Goal: Task Accomplishment & Management: Manage account settings

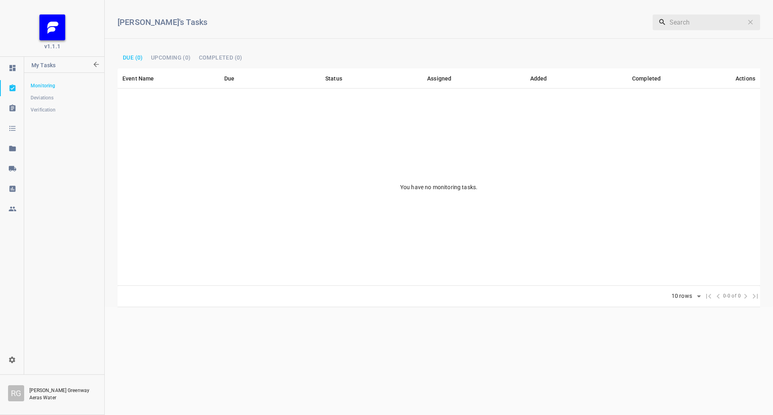
click at [10, 167] on icon at bounding box center [11, 168] width 7 height 5
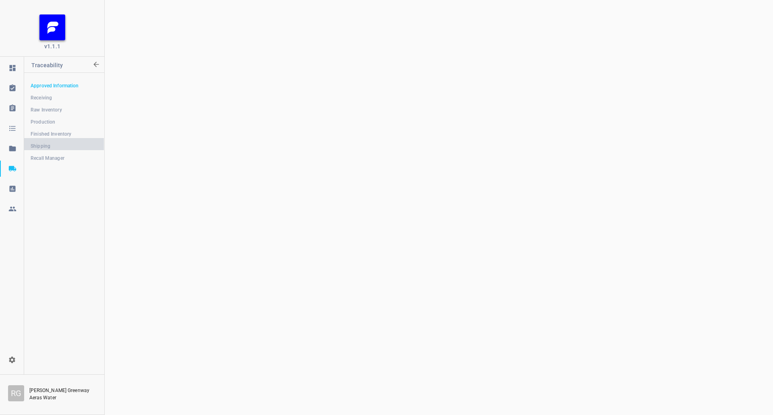
click at [55, 140] on link "Shipping" at bounding box center [64, 146] width 80 height 16
click at [338, 111] on div at bounding box center [439, 207] width 669 height 415
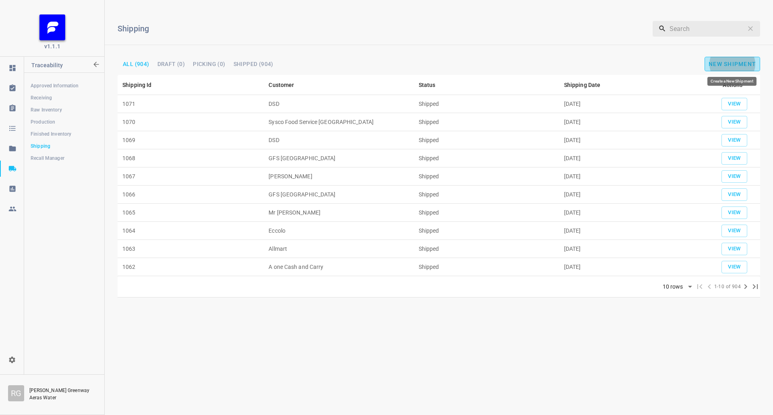
click at [730, 65] on span "New Shipment" at bounding box center [733, 64] width 48 height 6
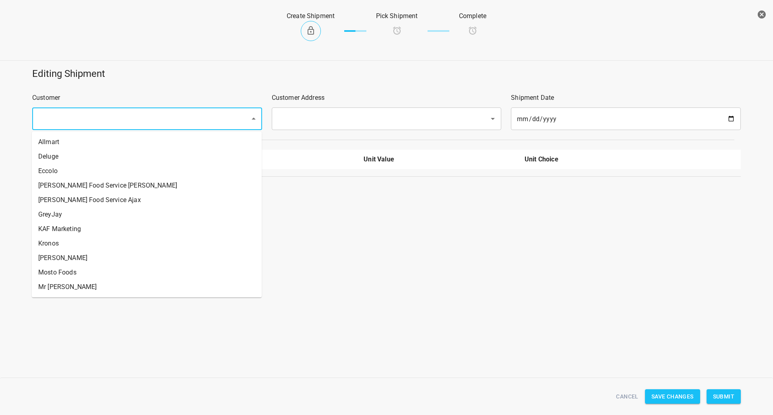
click at [146, 115] on input "text" at bounding box center [136, 118] width 200 height 15
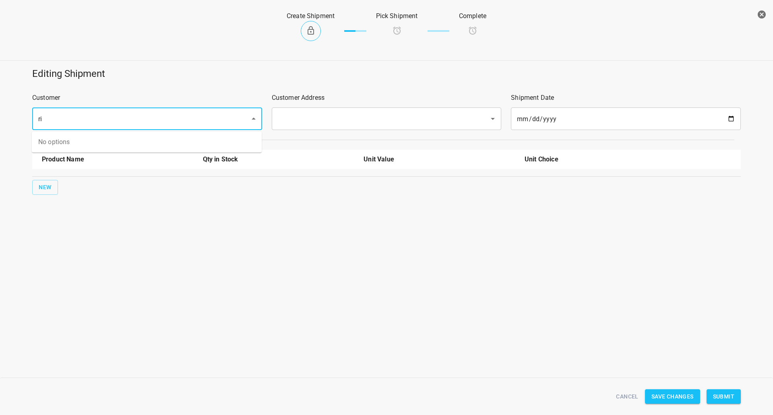
type input "r"
click at [99, 134] on ul "Distaulo" at bounding box center [147, 142] width 230 height 21
click at [181, 142] on li "Distaulo" at bounding box center [147, 142] width 230 height 14
type input "Distaulo"
click at [317, 118] on input "text" at bounding box center [375, 118] width 200 height 15
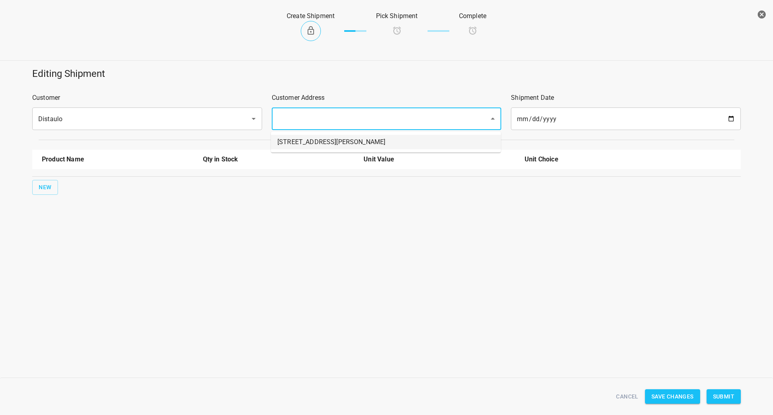
click at [303, 148] on li "[STREET_ADDRESS][PERSON_NAME]" at bounding box center [386, 142] width 230 height 14
type input "[STREET_ADDRESS][PERSON_NAME]"
click at [37, 184] on button "New" at bounding box center [45, 187] width 26 height 15
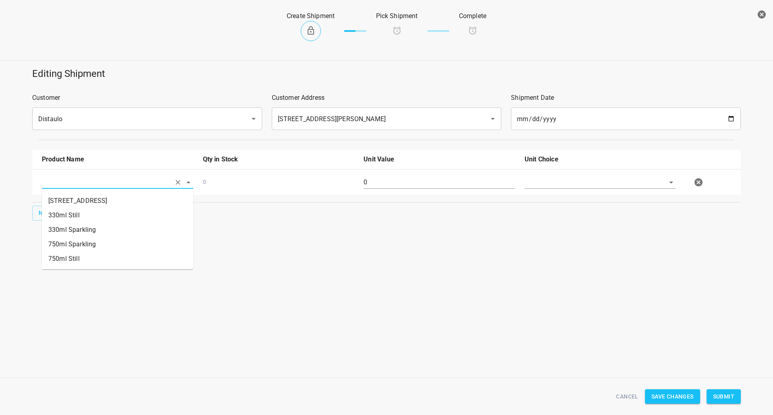
click at [68, 177] on input "text" at bounding box center [106, 182] width 129 height 12
click at [85, 215] on li "330ml Still" at bounding box center [117, 215] width 151 height 14
type input "330ml Still"
click at [46, 217] on span "New" at bounding box center [45, 213] width 13 height 10
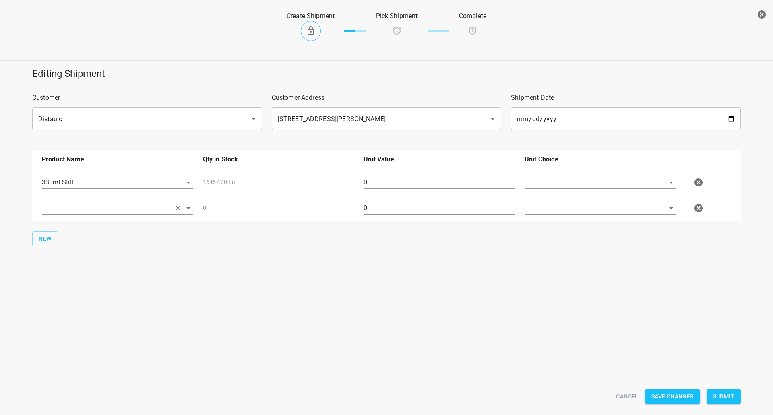
click at [78, 211] on input "text" at bounding box center [106, 208] width 129 height 12
click at [87, 252] on li "330ml Sparkling" at bounding box center [117, 256] width 151 height 14
type input "330ml Sparkling"
click at [549, 177] on input "text" at bounding box center [589, 182] width 129 height 12
click at [545, 208] on li "[PERSON_NAME]" at bounding box center [600, 201] width 151 height 14
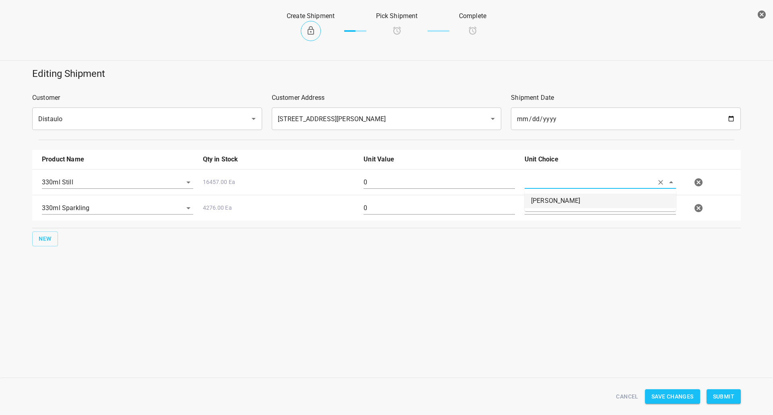
type input "[PERSON_NAME]"
click at [546, 217] on div at bounding box center [600, 211] width 161 height 29
click at [548, 208] on input "text" at bounding box center [589, 208] width 129 height 12
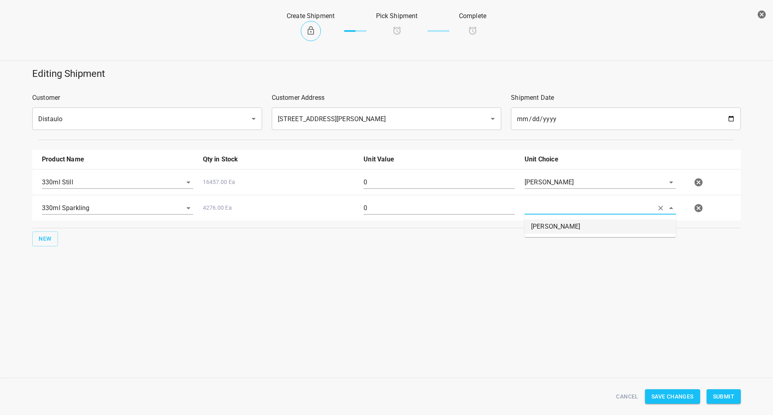
drag, startPoint x: 547, startPoint y: 228, endPoint x: 474, endPoint y: 194, distance: 80.9
click at [545, 228] on li "[PERSON_NAME]" at bounding box center [600, 227] width 151 height 14
type input "[PERSON_NAME]"
click at [452, 191] on div "330ml Sparkling 4276.00 Ea 0 [PERSON_NAME]" at bounding box center [388, 208] width 702 height 35
click at [452, 180] on input "0" at bounding box center [439, 182] width 151 height 13
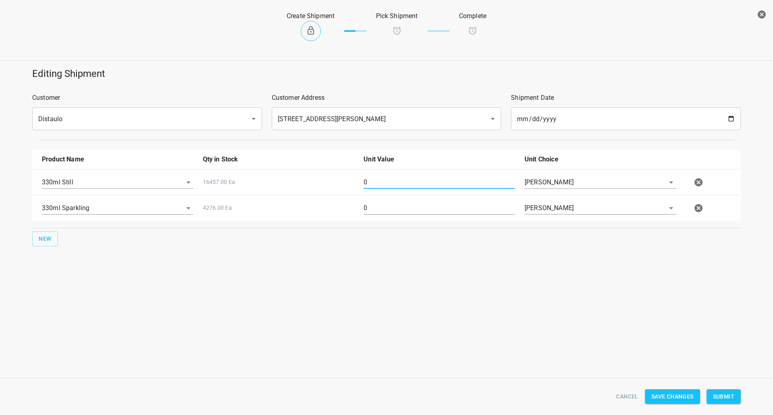
click at [452, 180] on input "0" at bounding box center [439, 182] width 151 height 13
type input "252"
click at [386, 213] on input "0" at bounding box center [439, 208] width 151 height 13
click at [387, 213] on input "0" at bounding box center [439, 208] width 151 height 13
type input "252"
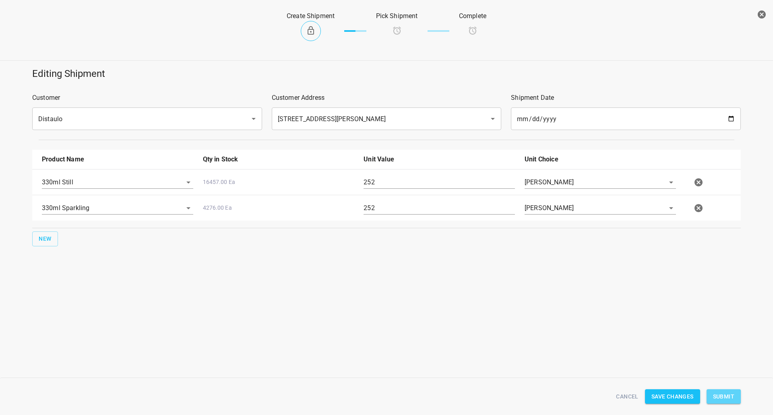
click at [721, 396] on span "Submit" at bounding box center [723, 397] width 21 height 10
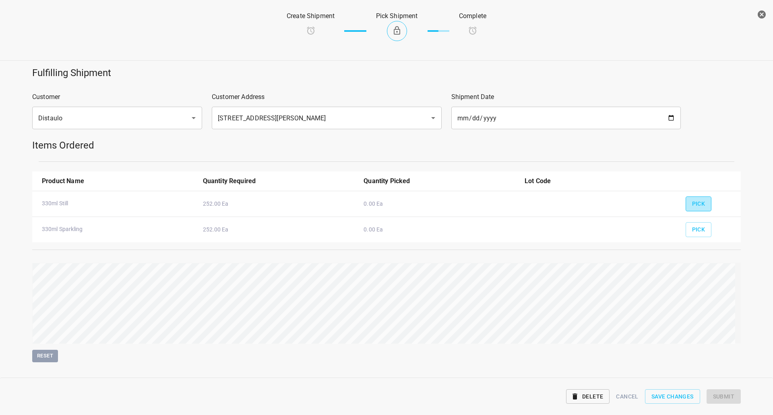
click at [704, 205] on button "Pick" at bounding box center [699, 204] width 26 height 15
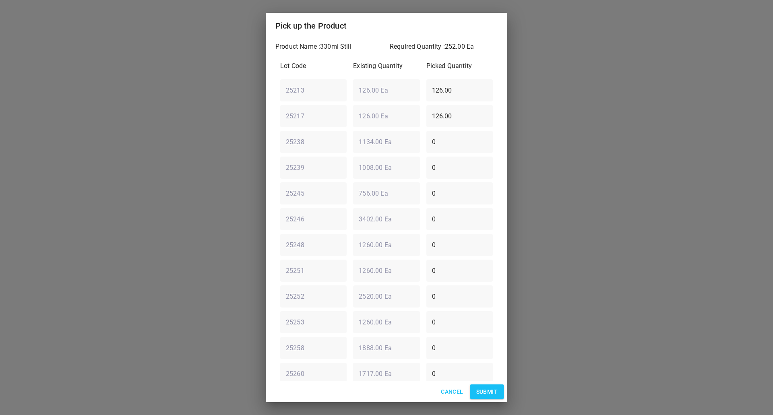
drag, startPoint x: 474, startPoint y: 93, endPoint x: 198, endPoint y: 90, distance: 275.9
click at [212, 93] on div "Pick up the Product Product Name : 330ml Still Required Quantity : 252.00 Ea Lo…" at bounding box center [386, 207] width 773 height 415
type input "0"
drag, startPoint x: 456, startPoint y: 114, endPoint x: 40, endPoint y: 180, distance: 420.8
click at [193, 143] on div "Pick up the Product Product Name : 330ml Still Required Quantity : 252.00 Ea Lo…" at bounding box center [386, 207] width 773 height 415
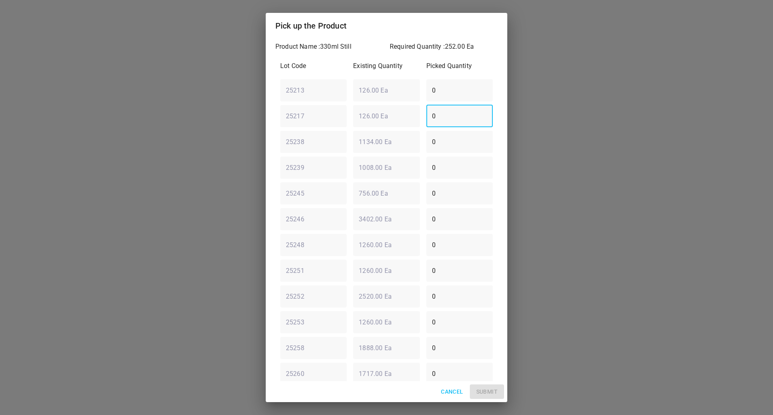
type input "0"
click at [336, 221] on div "25246 ​ 3402.00 Ea ​ 0 ​" at bounding box center [386, 219] width 219 height 29
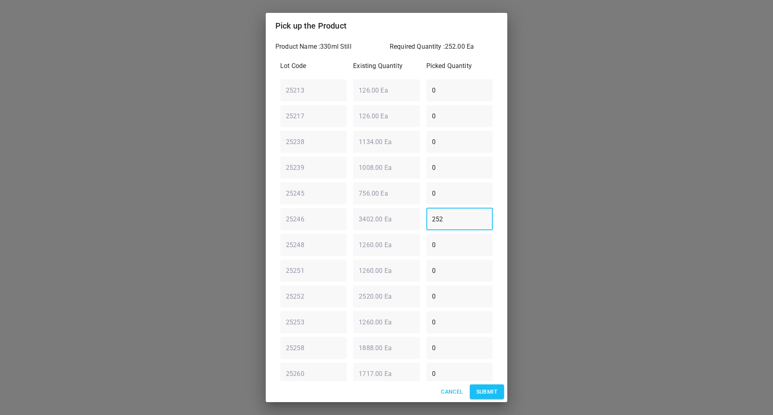
type input "252"
click at [480, 402] on div "Cancel Submit" at bounding box center [387, 391] width 242 height 21
click at [485, 394] on span "Submit" at bounding box center [486, 392] width 21 height 10
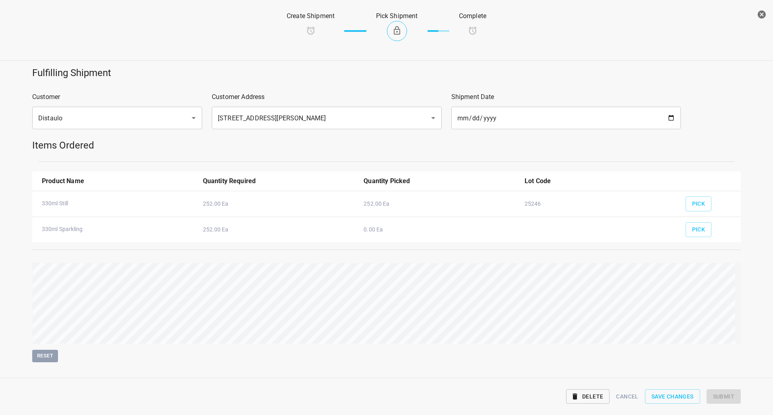
click at [693, 222] on div "Pick" at bounding box center [710, 227] width 58 height 30
click at [696, 227] on span "Pick" at bounding box center [698, 230] width 13 height 10
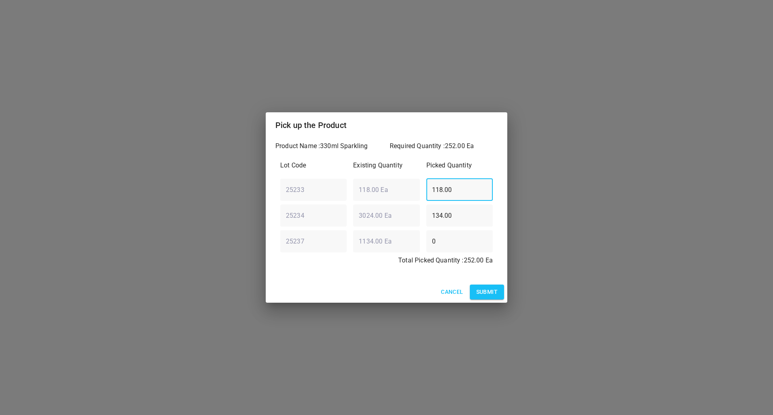
drag, startPoint x: 470, startPoint y: 191, endPoint x: 251, endPoint y: 189, distance: 218.7
click at [255, 191] on div "Pick up the Product Product Name : 330ml Sparkling Required Quantity : 252.00 E…" at bounding box center [386, 207] width 773 height 415
type input "0"
drag, startPoint x: 463, startPoint y: 230, endPoint x: 224, endPoint y: 226, distance: 239.7
click at [237, 226] on div "Pick up the Product Product Name : 330ml Sparkling Required Quantity : 252.00 E…" at bounding box center [386, 207] width 773 height 415
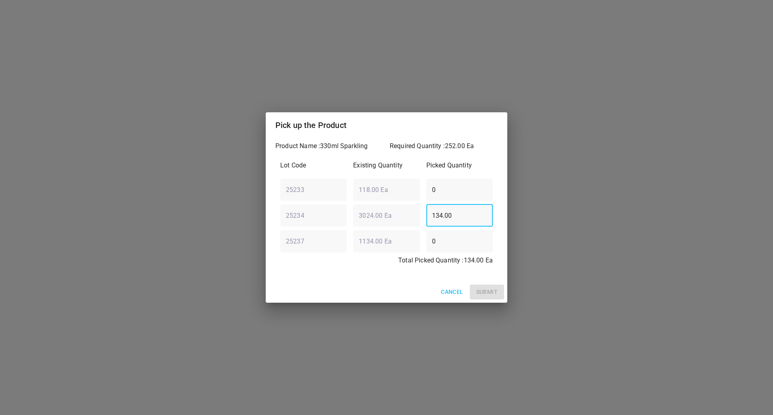
drag, startPoint x: 471, startPoint y: 223, endPoint x: 214, endPoint y: 235, distance: 257.2
click at [261, 233] on div "Pick up the Product Product Name : 330ml Sparkling Required Quantity : 252.00 E…" at bounding box center [386, 207] width 773 height 415
drag, startPoint x: 474, startPoint y: 213, endPoint x: 259, endPoint y: 215, distance: 215.1
click at [259, 215] on div "Pick up the Product Product Name : 330ml Sparkling Required Quantity : 252.00 E…" at bounding box center [386, 207] width 773 height 415
type input "252"
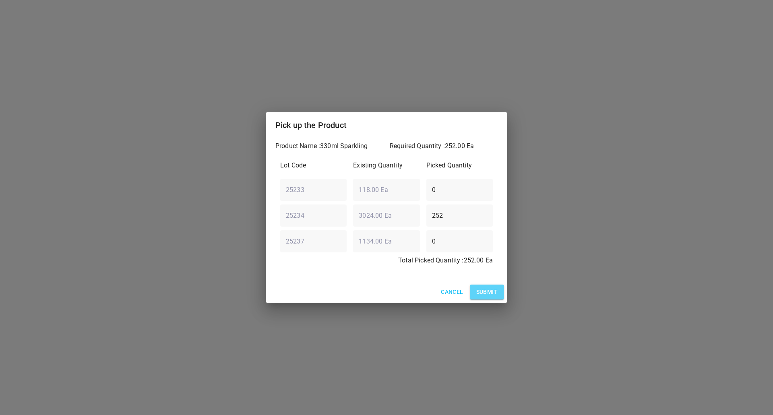
click at [480, 286] on button "Submit" at bounding box center [487, 292] width 34 height 15
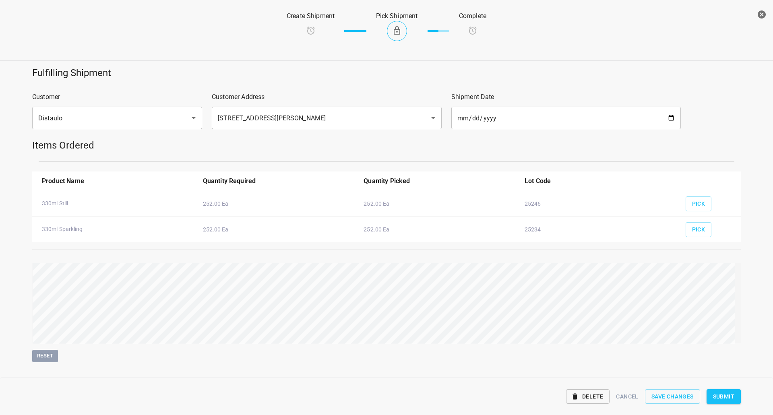
click at [715, 394] on span "Submit" at bounding box center [723, 397] width 21 height 10
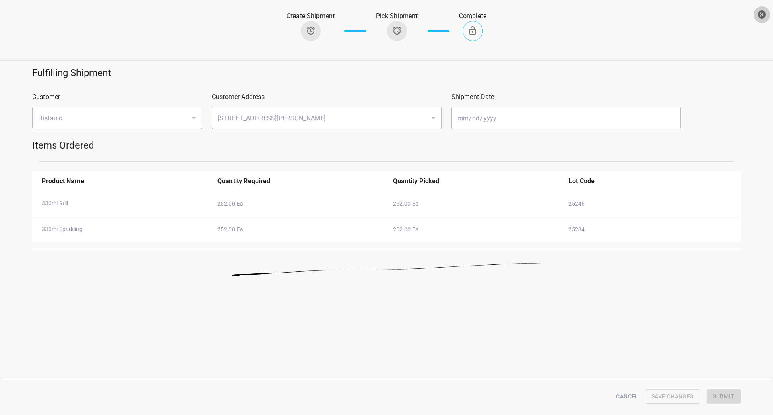
click at [757, 16] on icon "button" at bounding box center [762, 15] width 10 height 10
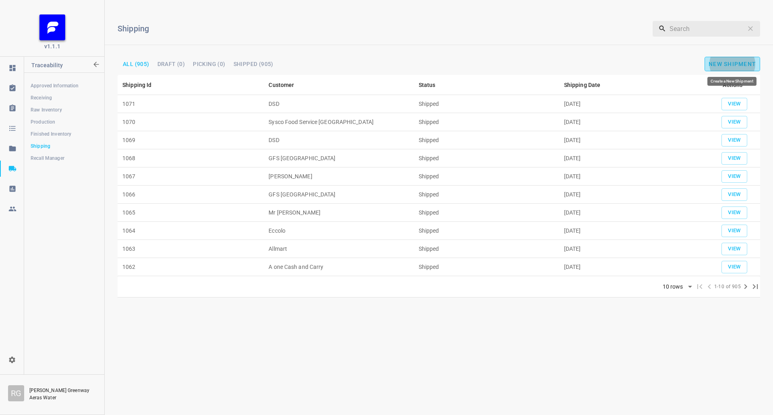
click at [723, 62] on span "New Shipment" at bounding box center [733, 64] width 48 height 6
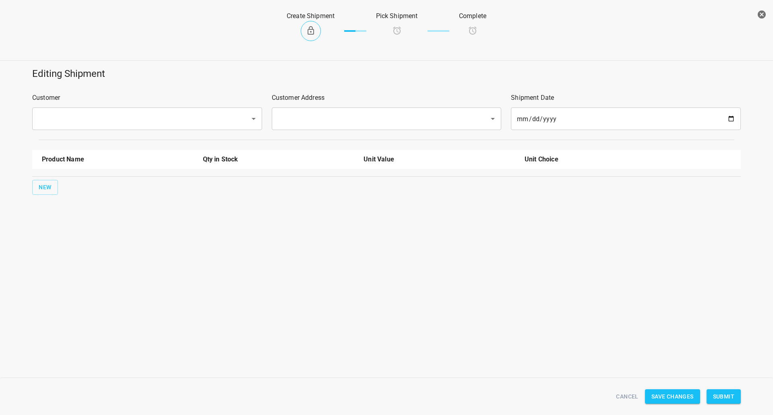
click at [159, 112] on input "text" at bounding box center [136, 118] width 200 height 15
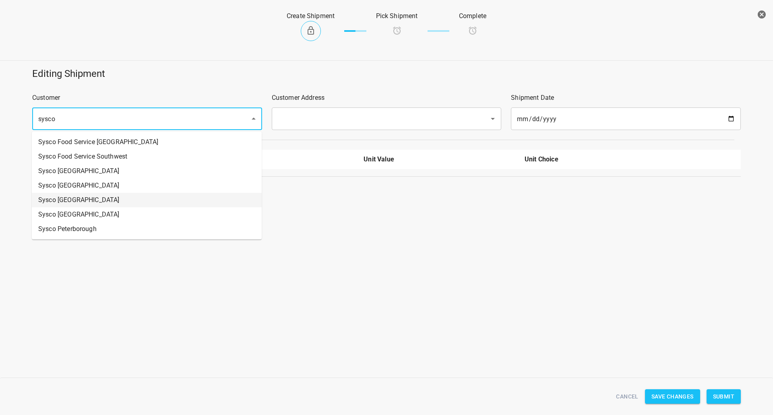
click at [93, 202] on li "Sysco [GEOGRAPHIC_DATA]" at bounding box center [147, 200] width 230 height 14
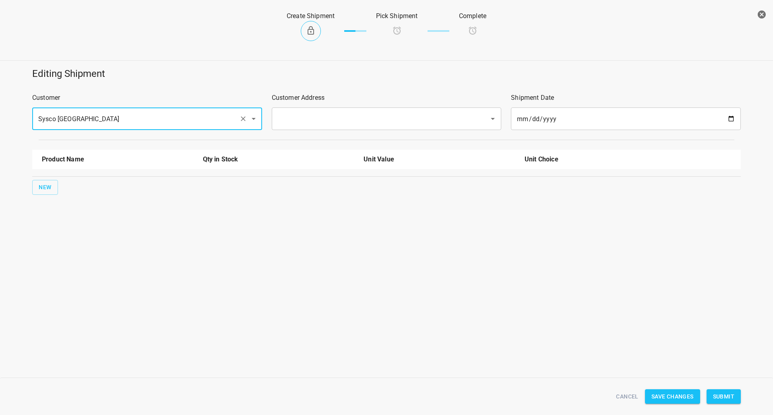
type input "Sysco [GEOGRAPHIC_DATA]"
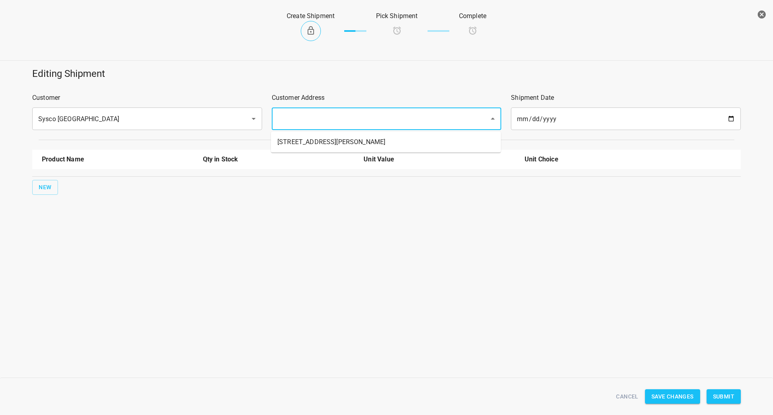
drag, startPoint x: 361, startPoint y: 115, endPoint x: 356, endPoint y: 118, distance: 6.0
click at [360, 115] on input "text" at bounding box center [375, 118] width 200 height 15
click at [315, 143] on li "[STREET_ADDRESS][PERSON_NAME]" at bounding box center [386, 142] width 230 height 14
type input "[STREET_ADDRESS][PERSON_NAME]"
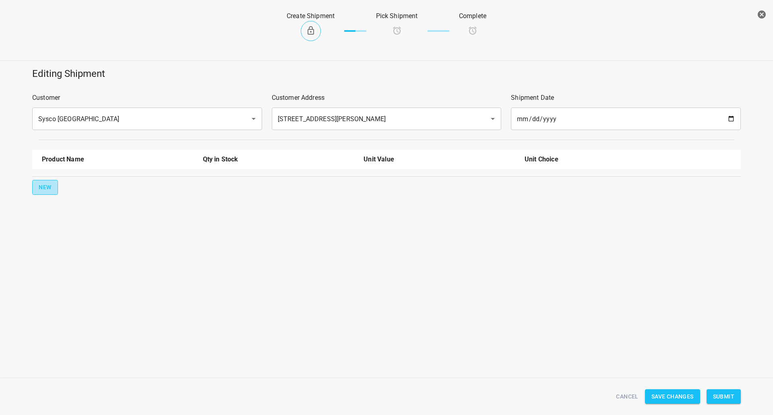
click at [44, 190] on span "New" at bounding box center [45, 187] width 13 height 10
click at [60, 187] on input "text" at bounding box center [106, 182] width 129 height 12
click at [64, 257] on li "750ml Still" at bounding box center [117, 259] width 151 height 14
type input "750ml Still"
click at [53, 216] on button "New" at bounding box center [45, 213] width 26 height 15
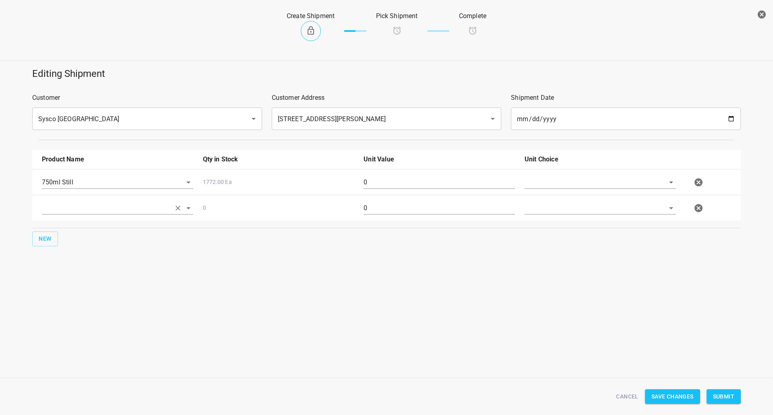
click at [66, 211] on input "text" at bounding box center [106, 208] width 129 height 12
drag, startPoint x: 75, startPoint y: 264, endPoint x: 75, endPoint y: 270, distance: 5.6
click at [75, 270] on li "750ml Sparkling" at bounding box center [117, 270] width 151 height 14
type input "750ml Sparkling"
click at [75, 270] on div "Editing Shipment Customer Sysco [GEOGRAPHIC_DATA] ​ Customer Address [STREET_AD…" at bounding box center [386, 180] width 773 height 237
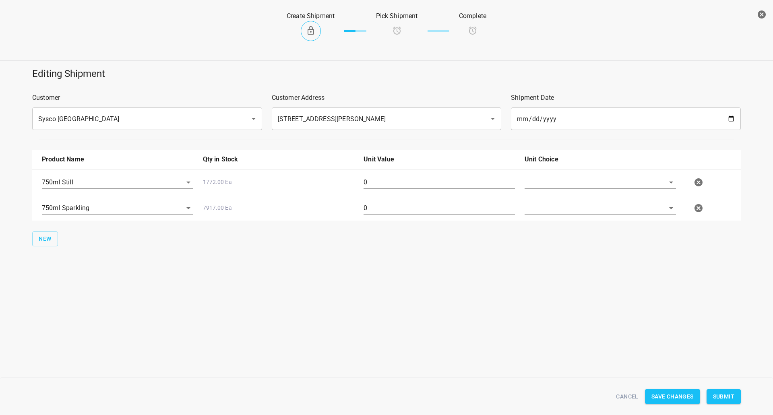
click at [561, 174] on div at bounding box center [600, 185] width 161 height 29
click at [557, 183] on input "text" at bounding box center [589, 182] width 129 height 12
click at [551, 208] on li "[PERSON_NAME]" at bounding box center [600, 201] width 151 height 14
type input "[PERSON_NAME]"
click at [551, 208] on input "text" at bounding box center [589, 208] width 129 height 12
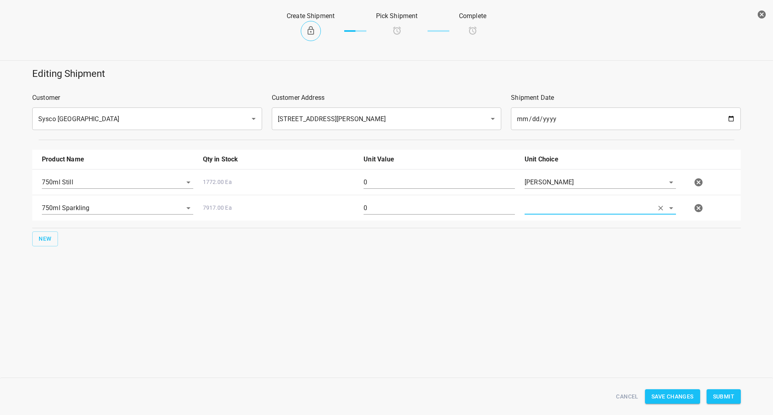
drag, startPoint x: 550, startPoint y: 214, endPoint x: 548, endPoint y: 220, distance: 6.0
click at [549, 216] on div at bounding box center [600, 211] width 161 height 29
click at [543, 203] on input "text" at bounding box center [589, 208] width 129 height 12
click at [543, 221] on li "[PERSON_NAME]" at bounding box center [600, 227] width 151 height 14
type input "[PERSON_NAME]"
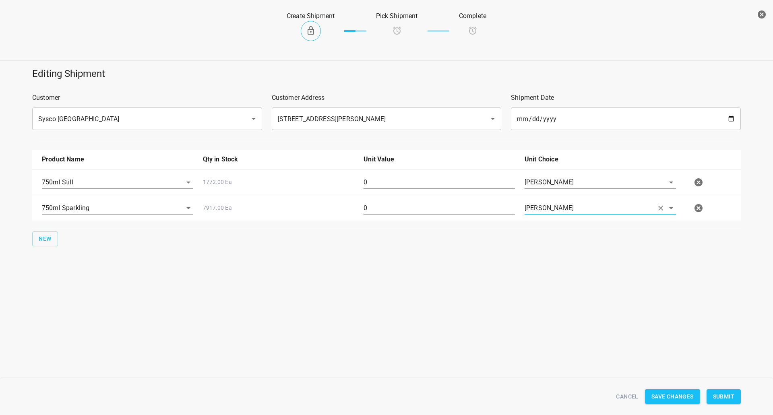
click at [390, 166] on div "750ml Still 1772.00 Ea 0 [PERSON_NAME]" at bounding box center [388, 182] width 702 height 35
click at [389, 185] on input "0" at bounding box center [439, 182] width 151 height 13
type input "32"
drag, startPoint x: 375, startPoint y: 203, endPoint x: 352, endPoint y: 202, distance: 23.4
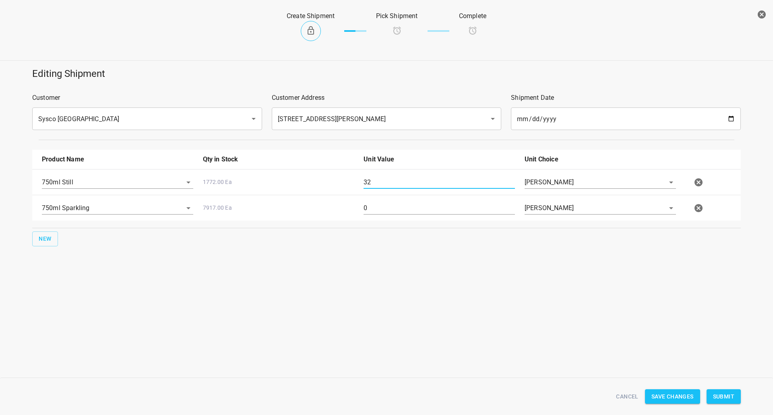
click at [352, 202] on div "750ml Sparkling 7917.00 Ea 0 [PERSON_NAME]" at bounding box center [388, 208] width 702 height 35
type input "64"
click at [717, 391] on button "Submit" at bounding box center [724, 396] width 34 height 15
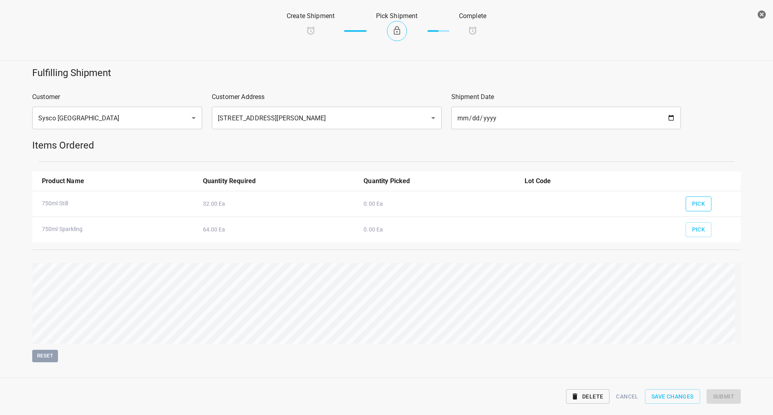
click at [692, 202] on span "Pick" at bounding box center [698, 204] width 13 height 10
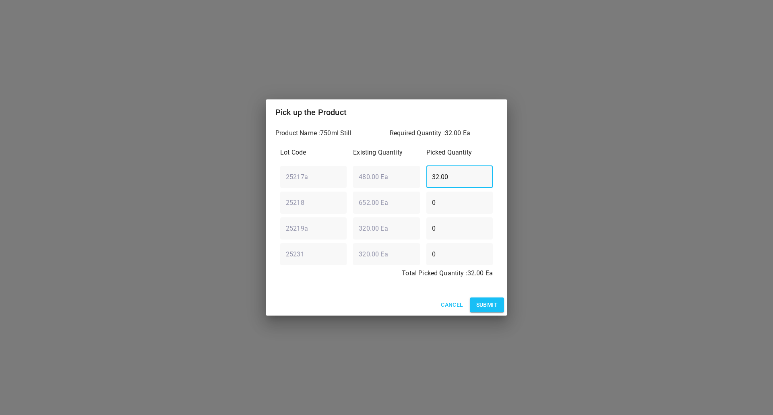
drag, startPoint x: 456, startPoint y: 179, endPoint x: 0, endPoint y: 138, distance: 458.2
click at [82, 153] on div "Pick up the Product Product Name : 750ml Still Required Quantity : 32.00 Ea Lot…" at bounding box center [386, 207] width 773 height 415
type input "0"
drag, startPoint x: 459, startPoint y: 250, endPoint x: 33, endPoint y: 230, distance: 425.8
click at [88, 244] on div "Pick up the Product Product Name : 750ml Still Required Quantity : 32.00 Ea Lot…" at bounding box center [386, 207] width 773 height 415
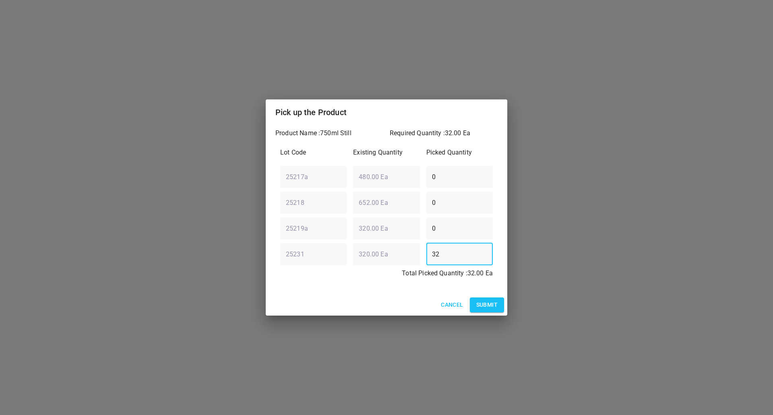
type input "32"
click at [482, 305] on span "Submit" at bounding box center [486, 305] width 21 height 10
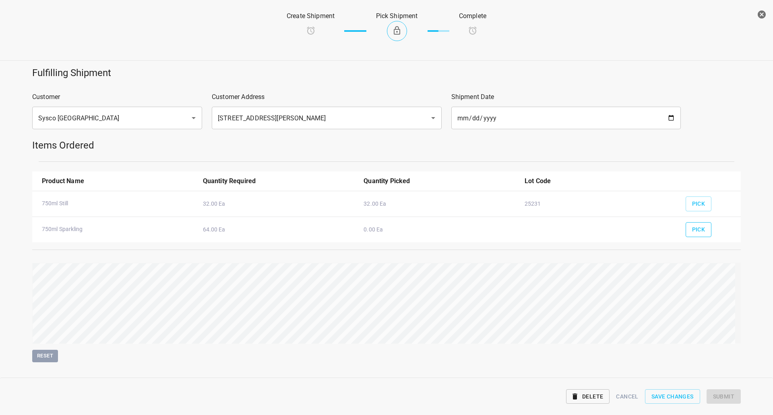
click at [692, 234] on span "Pick" at bounding box center [698, 230] width 13 height 10
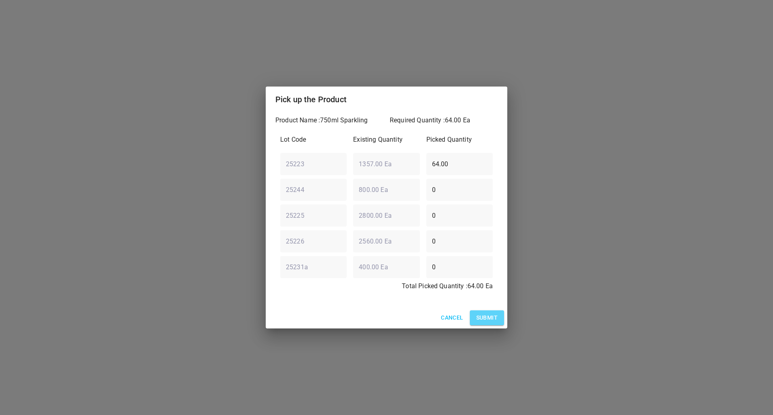
click at [491, 322] on span "Submit" at bounding box center [486, 318] width 21 height 10
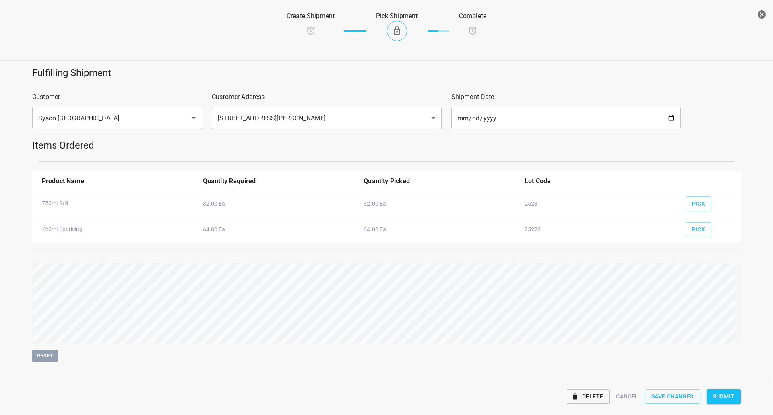
click at [731, 398] on span "Submit" at bounding box center [723, 397] width 21 height 10
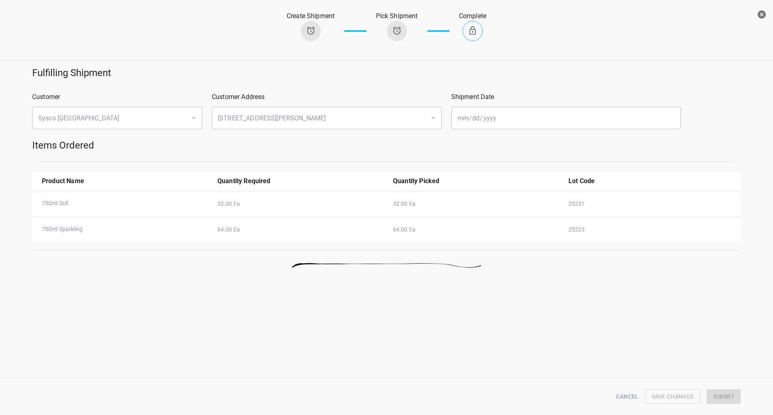
click at [772, 6] on div at bounding box center [386, 7] width 777 height 10
click at [766, 11] on icon "button" at bounding box center [762, 15] width 10 height 10
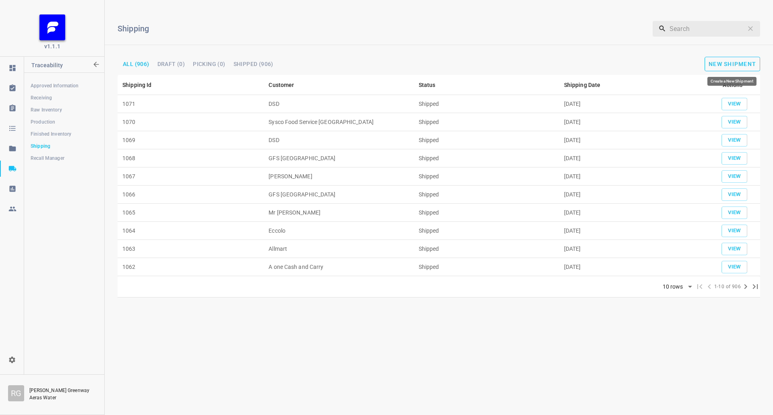
click at [730, 62] on span "New Shipment" at bounding box center [733, 64] width 48 height 6
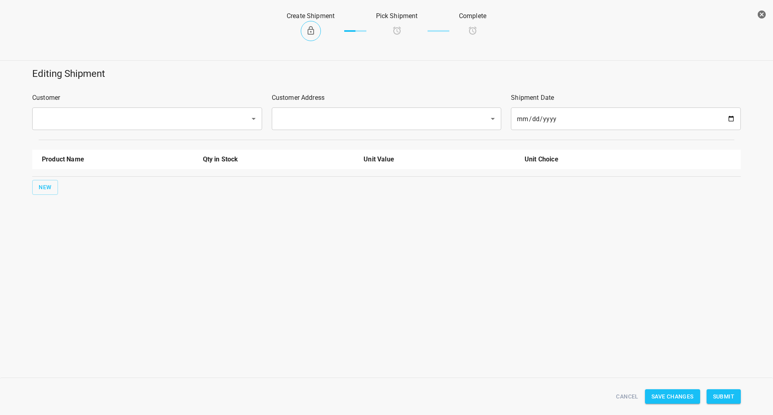
click at [175, 112] on input "text" at bounding box center [136, 118] width 200 height 15
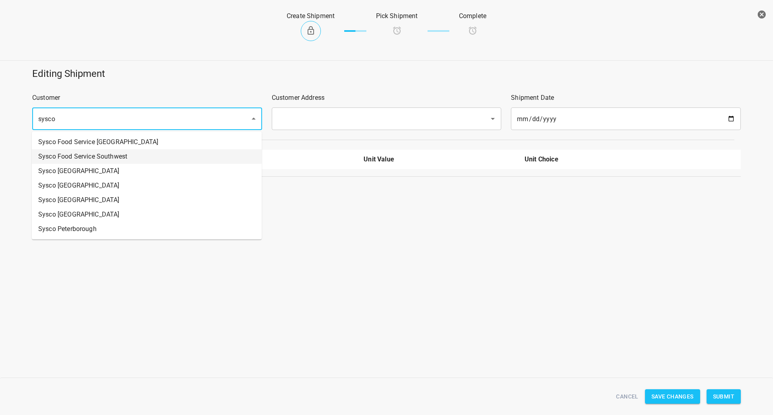
click at [118, 154] on li "Sysco Food Service Southwest" at bounding box center [147, 156] width 230 height 14
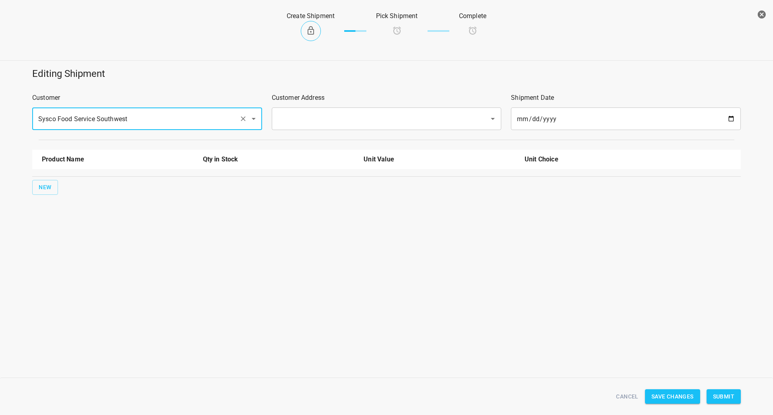
drag, startPoint x: 274, startPoint y: 121, endPoint x: 278, endPoint y: 124, distance: 5.4
click at [275, 121] on div "​" at bounding box center [387, 119] width 230 height 23
type input "Sysco Food Service Southwest"
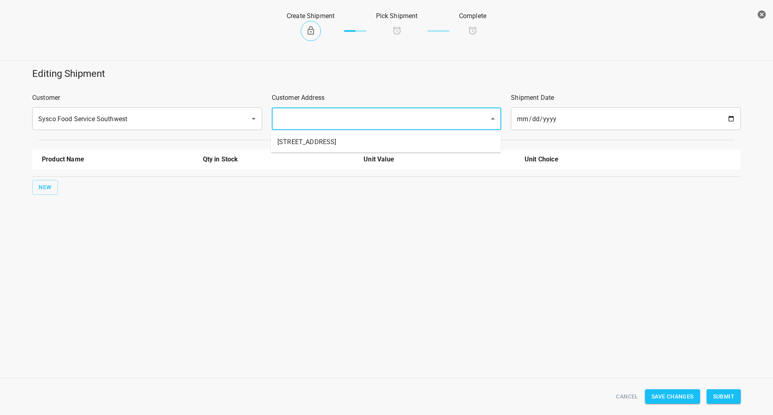
drag, startPoint x: 308, startPoint y: 114, endPoint x: 288, endPoint y: 137, distance: 31.1
click at [308, 113] on input "text" at bounding box center [375, 118] width 200 height 15
click at [288, 138] on li "[STREET_ADDRESS]" at bounding box center [386, 142] width 230 height 14
type input "[STREET_ADDRESS]"
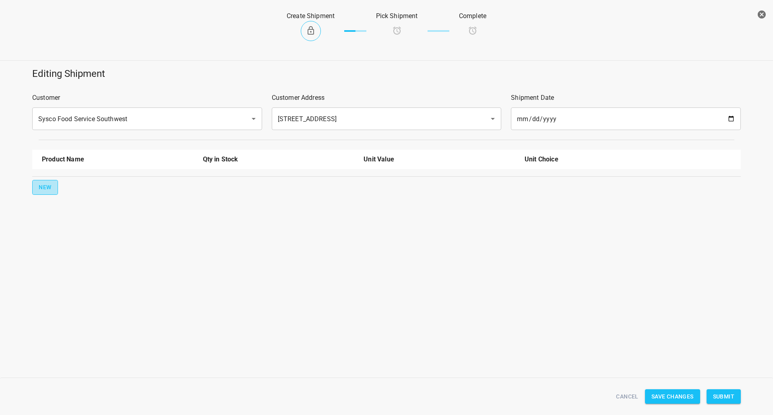
click at [51, 184] on span "New" at bounding box center [45, 187] width 13 height 10
drag, startPoint x: 51, startPoint y: 184, endPoint x: 70, endPoint y: 178, distance: 19.8
click at [70, 178] on input "text" at bounding box center [106, 182] width 129 height 12
click at [72, 215] on li "330ml Still" at bounding box center [117, 215] width 151 height 14
type input "330ml Still"
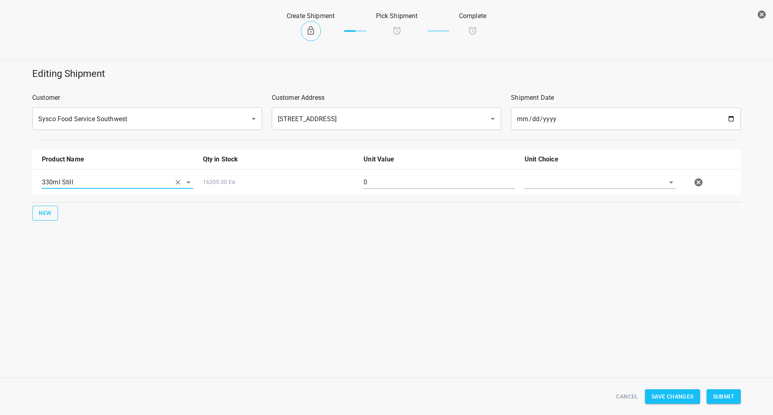
click at [42, 213] on span "New" at bounding box center [45, 213] width 13 height 10
click at [77, 205] on input "text" at bounding box center [106, 208] width 129 height 12
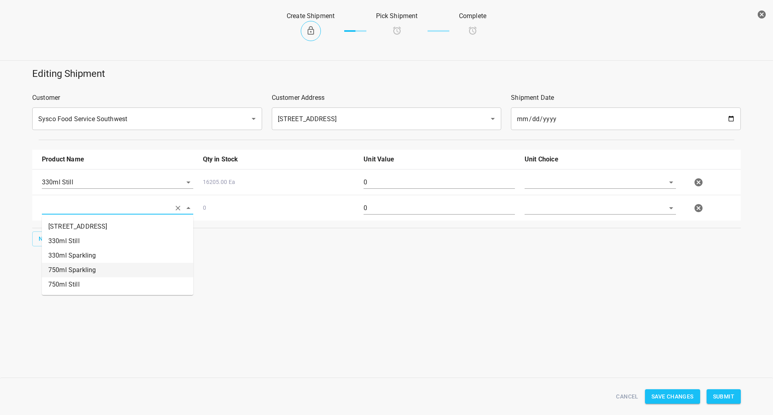
drag, startPoint x: 81, startPoint y: 272, endPoint x: 372, endPoint y: 213, distance: 297.0
click at [81, 272] on li "750ml Sparkling" at bounding box center [117, 270] width 151 height 14
type input "750ml Sparkling"
drag, startPoint x: 572, startPoint y: 183, endPoint x: 569, endPoint y: 187, distance: 5.2
click at [570, 184] on input "text" at bounding box center [589, 182] width 129 height 12
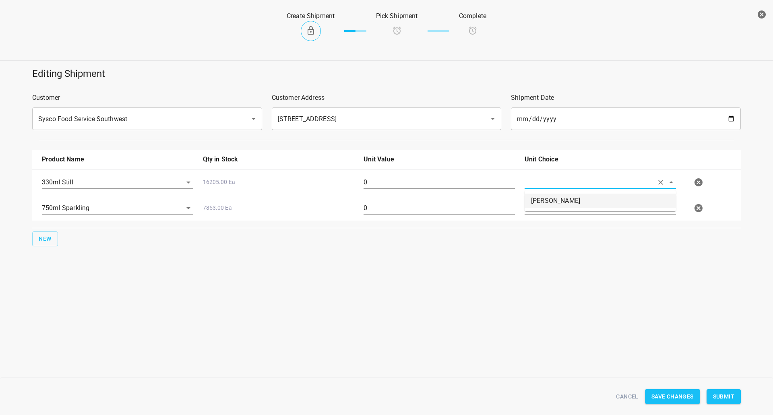
drag, startPoint x: 569, startPoint y: 187, endPoint x: 555, endPoint y: 206, distance: 23.4
click at [559, 199] on li "[PERSON_NAME]" at bounding box center [600, 201] width 151 height 14
type input "[PERSON_NAME]"
drag, startPoint x: 553, startPoint y: 209, endPoint x: 553, endPoint y: 213, distance: 4.0
click at [553, 209] on input "text" at bounding box center [589, 208] width 129 height 12
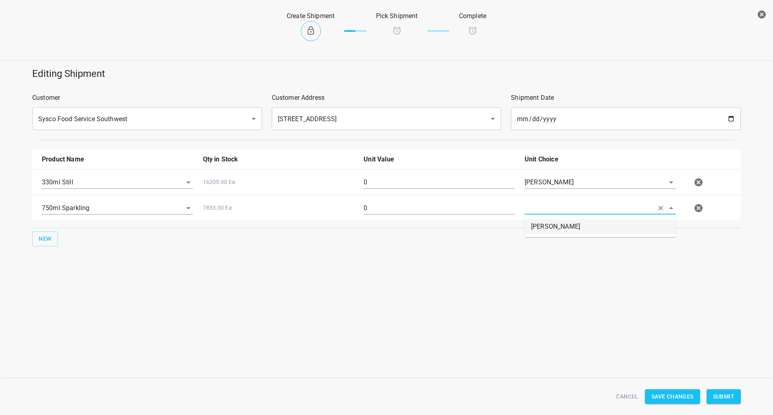
click at [552, 229] on li "[PERSON_NAME]" at bounding box center [600, 227] width 151 height 14
type input "[PERSON_NAME]"
click at [382, 178] on input "0" at bounding box center [439, 182] width 151 height 13
type input "126"
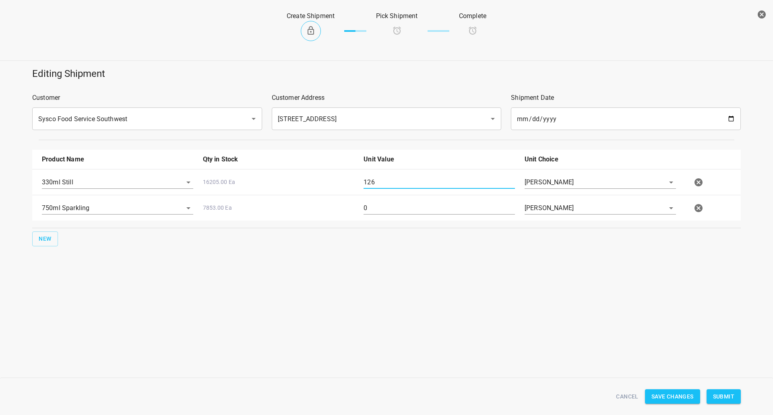
click at [396, 212] on input "0" at bounding box center [439, 208] width 151 height 13
click at [395, 212] on input "0" at bounding box center [439, 208] width 151 height 13
type input "160"
click at [503, 288] on div "Editing Shipment Customer Sysco Food Service Southwest ​ Customer Address [STRE…" at bounding box center [386, 180] width 773 height 237
click at [714, 400] on span "Submit" at bounding box center [723, 397] width 21 height 10
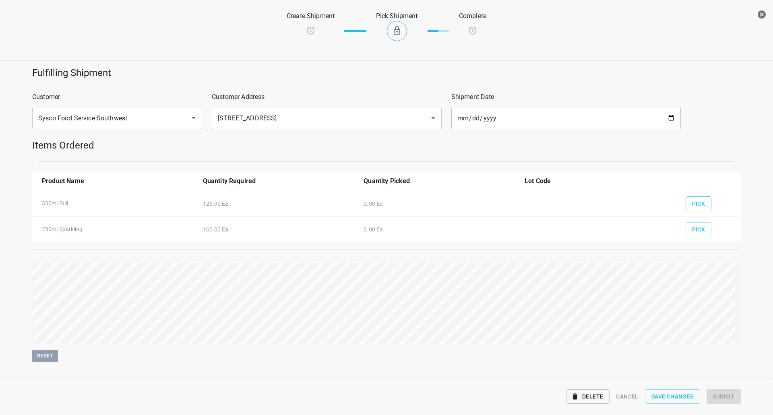
click at [692, 205] on span "Pick" at bounding box center [698, 204] width 13 height 10
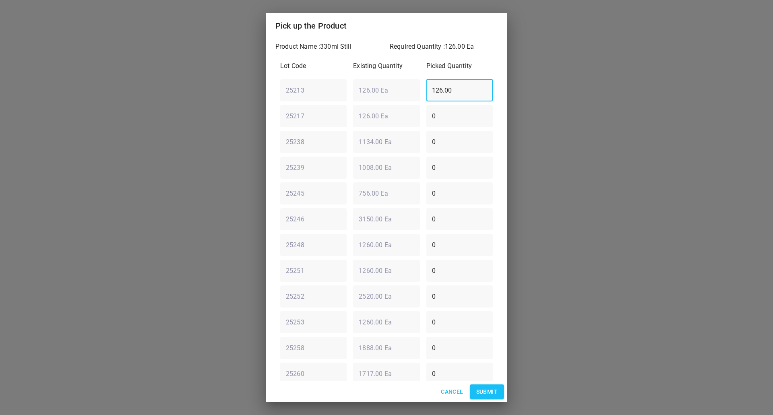
drag, startPoint x: 468, startPoint y: 87, endPoint x: 97, endPoint y: 93, distance: 371.0
click at [146, 93] on div "Pick up the Product Product Name : 330ml Still Required Quantity : 126.00 Ea Lo…" at bounding box center [386, 207] width 773 height 415
type input "0"
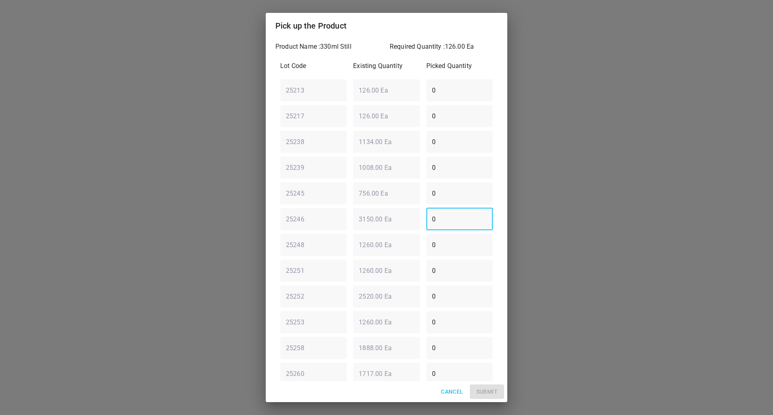
click at [365, 220] on div "25246 ​ 3150.00 Ea ​ 0 ​" at bounding box center [386, 219] width 219 height 29
type input "126"
click at [488, 394] on span "Submit" at bounding box center [486, 392] width 21 height 10
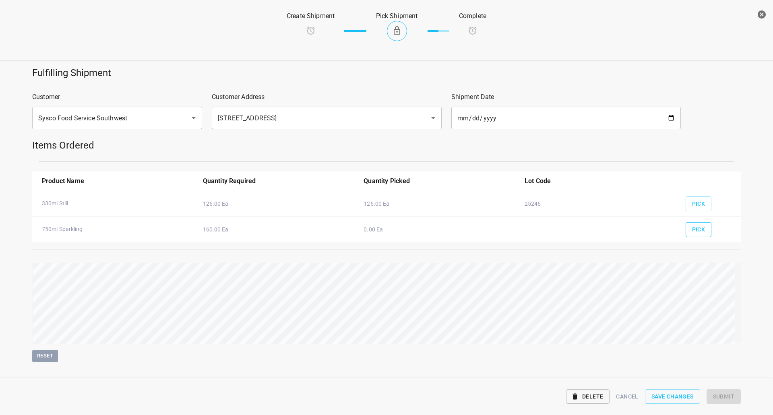
click at [699, 231] on span "Pick" at bounding box center [698, 230] width 13 height 10
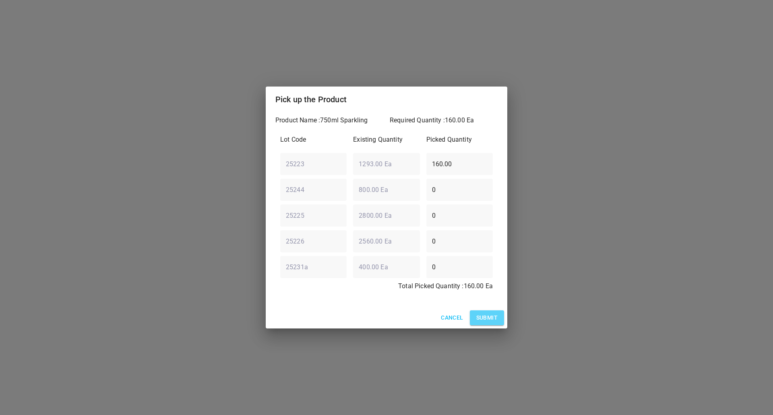
click at [500, 315] on button "Submit" at bounding box center [487, 318] width 34 height 15
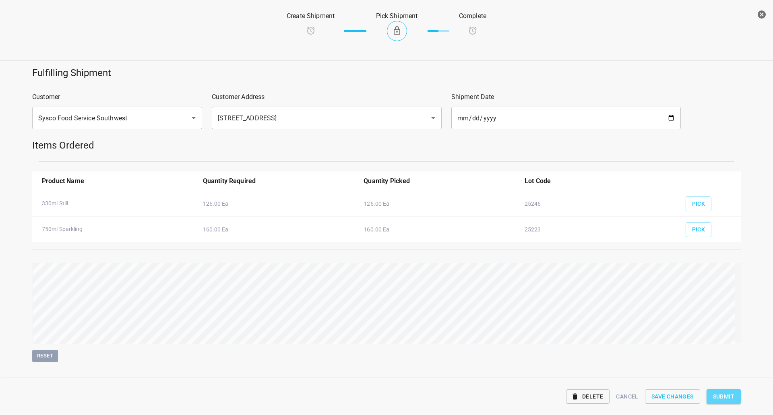
click at [735, 394] on button "Submit" at bounding box center [724, 396] width 34 height 15
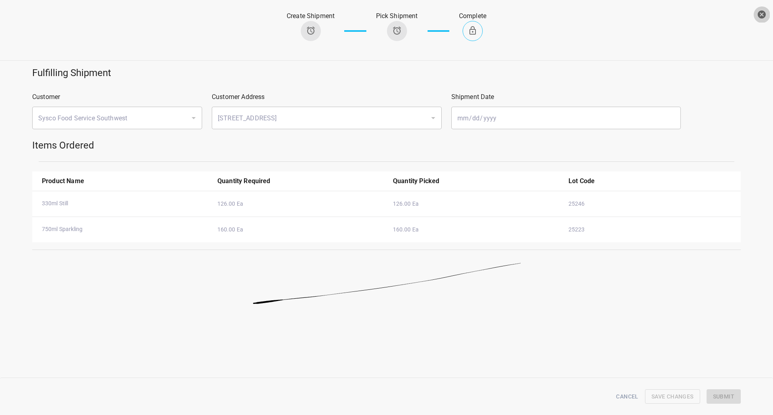
click at [761, 12] on icon "button" at bounding box center [762, 14] width 8 height 8
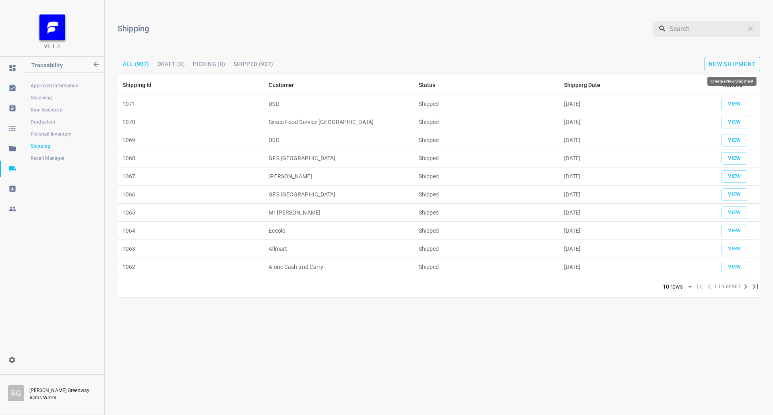
click at [722, 65] on span "New Shipment" at bounding box center [733, 64] width 48 height 6
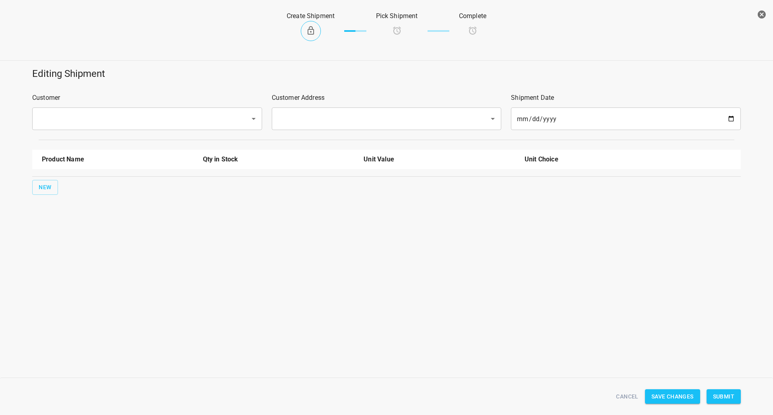
click at [90, 121] on input "text" at bounding box center [136, 118] width 200 height 15
drag, startPoint x: 79, startPoint y: 147, endPoint x: 248, endPoint y: 138, distance: 168.6
click at [80, 147] on li "DSD" at bounding box center [147, 142] width 230 height 14
type input "DSD"
drag, startPoint x: 310, startPoint y: 118, endPoint x: 300, endPoint y: 127, distance: 13.4
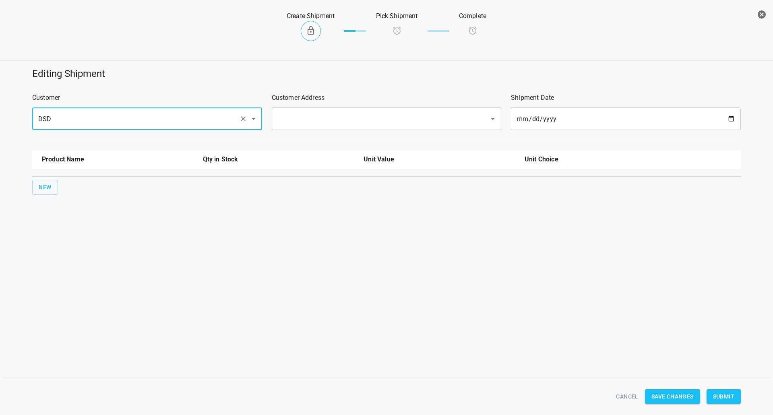
click at [311, 117] on input "text" at bounding box center [375, 118] width 200 height 15
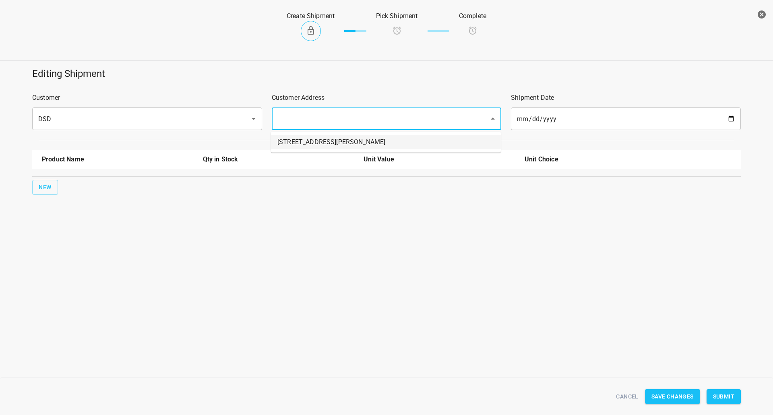
click at [294, 139] on li "[STREET_ADDRESS][PERSON_NAME]" at bounding box center [386, 142] width 230 height 14
type input "[STREET_ADDRESS][PERSON_NAME]"
click at [32, 191] on button "New" at bounding box center [45, 187] width 26 height 15
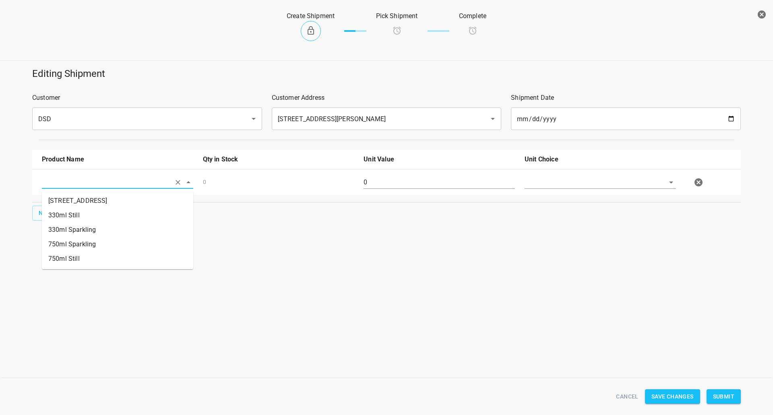
click at [60, 186] on input "text" at bounding box center [106, 182] width 129 height 12
click at [72, 213] on li "330ml Still" at bounding box center [117, 215] width 151 height 14
type input "330ml Still"
click at [50, 214] on span "New" at bounding box center [45, 213] width 13 height 10
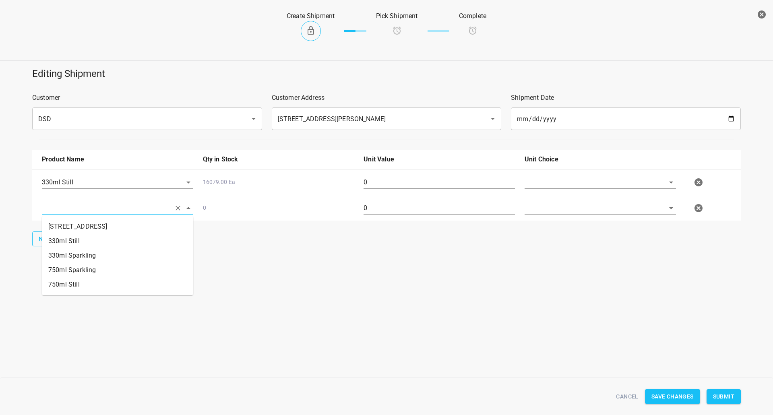
click at [83, 207] on input "text" at bounding box center [106, 208] width 129 height 12
click at [76, 257] on li "330ml Sparkling" at bounding box center [117, 256] width 151 height 14
type input "330ml Sparkling"
click at [40, 239] on span "New" at bounding box center [45, 239] width 13 height 10
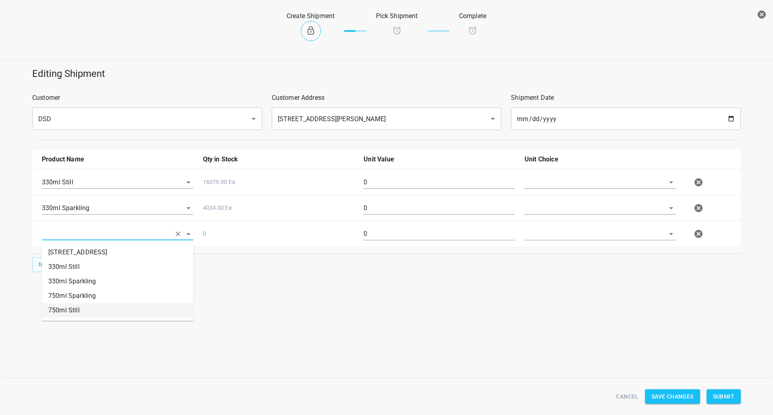
click at [66, 306] on li "750ml Still" at bounding box center [117, 310] width 151 height 14
type input "750ml Still"
click at [43, 265] on span "New" at bounding box center [45, 265] width 13 height 10
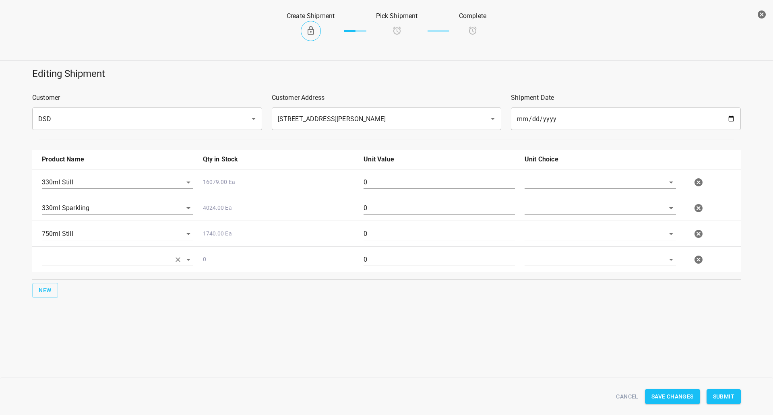
click at [84, 258] on input "text" at bounding box center [106, 259] width 129 height 12
click at [86, 317] on li "750ml Sparkling" at bounding box center [117, 322] width 151 height 14
type input "750ml Sparkling"
click at [531, 189] on div at bounding box center [600, 182] width 151 height 13
drag, startPoint x: 551, startPoint y: 183, endPoint x: 546, endPoint y: 205, distance: 22.0
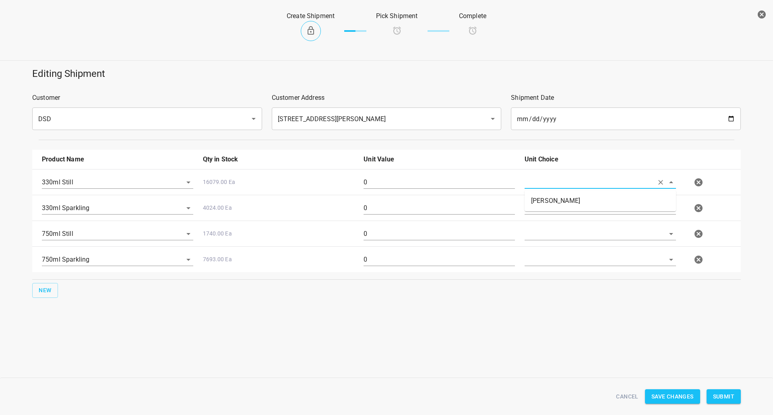
click at [552, 184] on input "text" at bounding box center [589, 182] width 129 height 12
click at [546, 207] on li "[PERSON_NAME]" at bounding box center [600, 201] width 151 height 14
type input "[PERSON_NAME]"
click at [543, 213] on input "text" at bounding box center [589, 208] width 129 height 12
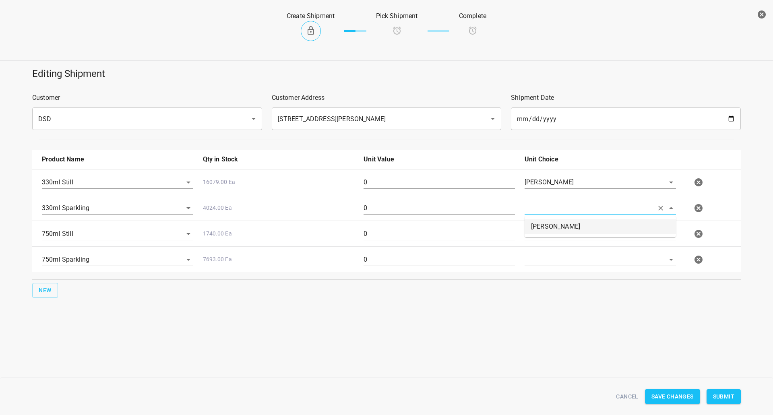
click at [543, 229] on li "[PERSON_NAME]" at bounding box center [600, 227] width 151 height 14
type input "[PERSON_NAME]"
click at [536, 238] on input "text" at bounding box center [589, 234] width 129 height 12
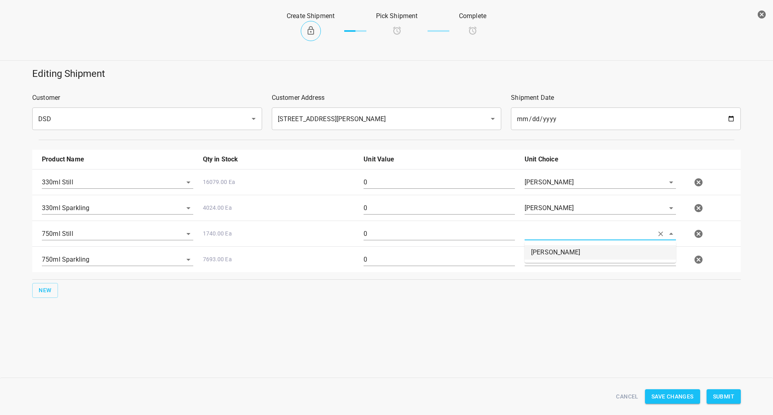
click at [537, 251] on li "[PERSON_NAME]" at bounding box center [600, 252] width 151 height 14
type input "[PERSON_NAME]"
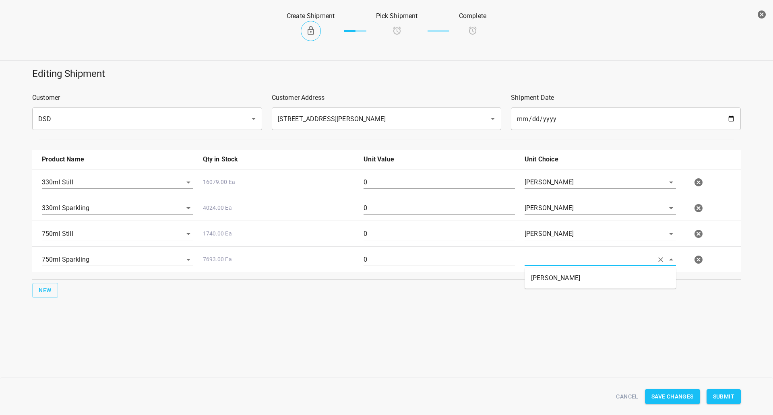
click at [539, 261] on input "text" at bounding box center [589, 259] width 129 height 12
drag, startPoint x: 538, startPoint y: 275, endPoint x: 309, endPoint y: 175, distance: 249.3
click at [536, 274] on li "[PERSON_NAME]" at bounding box center [600, 278] width 151 height 14
type input "[PERSON_NAME]"
click at [388, 184] on input "0" at bounding box center [439, 182] width 151 height 13
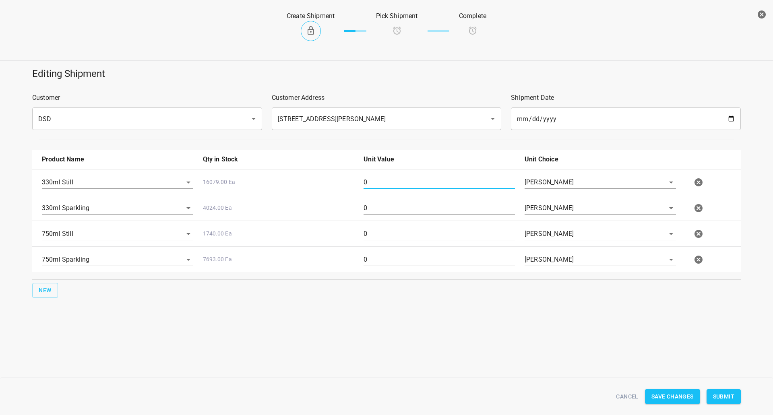
click at [388, 184] on input "0" at bounding box center [439, 182] width 151 height 13
click at [389, 181] on input "0" at bounding box center [439, 182] width 151 height 13
type input "668"
click at [411, 215] on div "0" at bounding box center [439, 211] width 161 height 29
click at [414, 205] on input "0" at bounding box center [439, 208] width 151 height 13
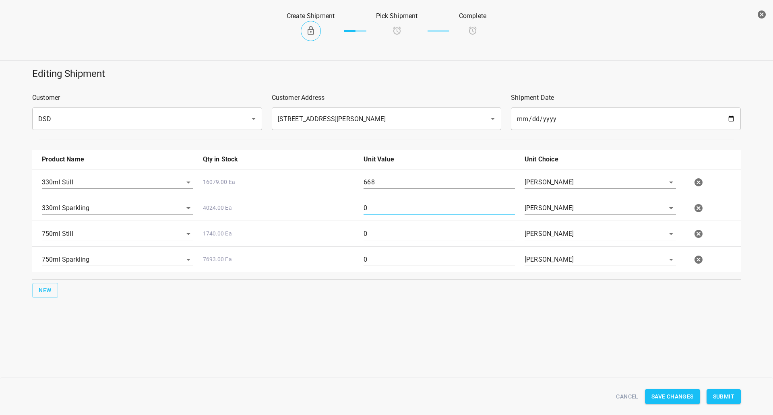
click at [414, 205] on input "0" at bounding box center [439, 208] width 151 height 13
type input "1"
click at [386, 224] on div "0" at bounding box center [439, 237] width 161 height 29
click at [387, 233] on input "0" at bounding box center [439, 234] width 151 height 13
click at [388, 233] on input "0" at bounding box center [439, 234] width 151 height 13
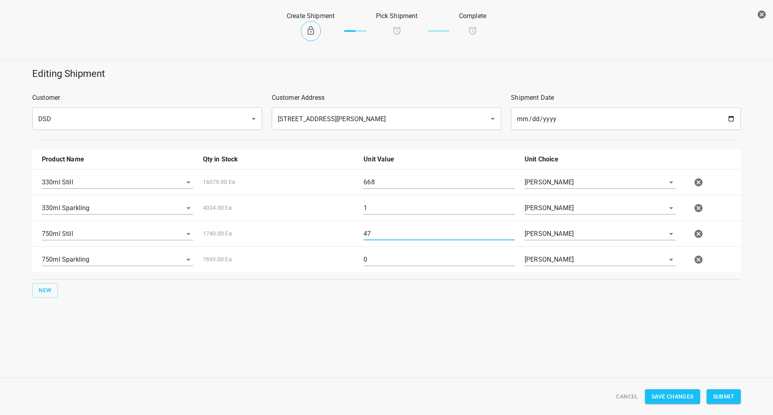
type input "47"
click at [381, 271] on div "0" at bounding box center [439, 263] width 161 height 29
click at [380, 259] on input "0" at bounding box center [439, 259] width 151 height 13
type input "13"
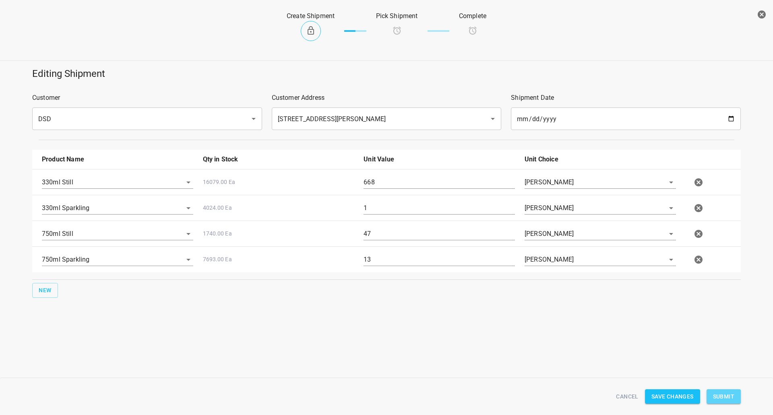
click at [731, 393] on span "Submit" at bounding box center [723, 397] width 21 height 10
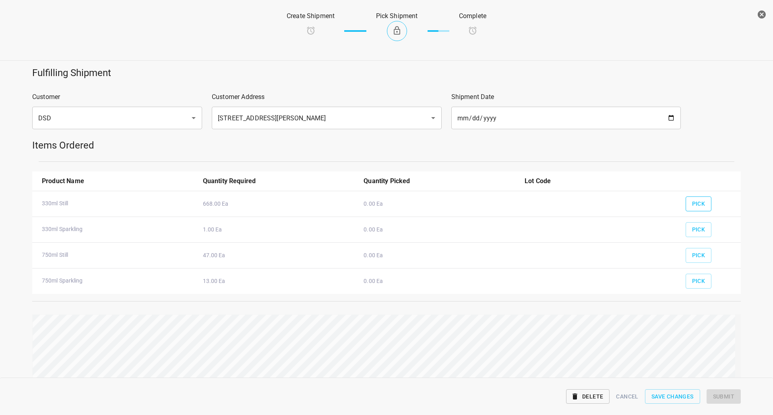
click at [692, 202] on span "Pick" at bounding box center [698, 204] width 13 height 10
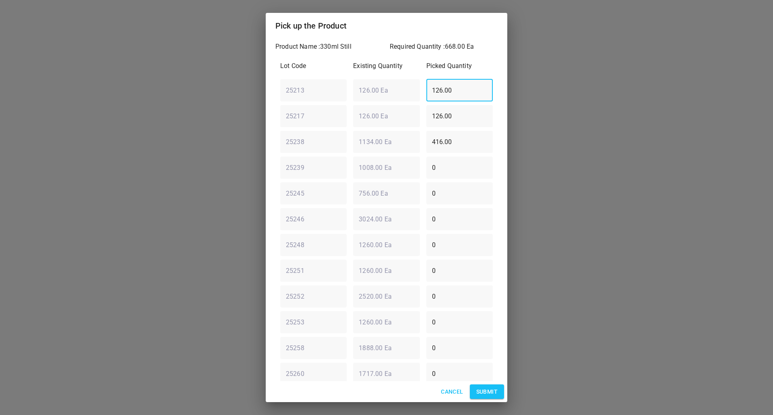
click at [296, 93] on div "25213 ​ 126.00 Ea ​ 126.00 ​" at bounding box center [386, 90] width 219 height 29
type input "0"
click at [332, 124] on div "25217 ​ 126.00 Ea ​ 126.00 ​" at bounding box center [386, 115] width 219 height 29
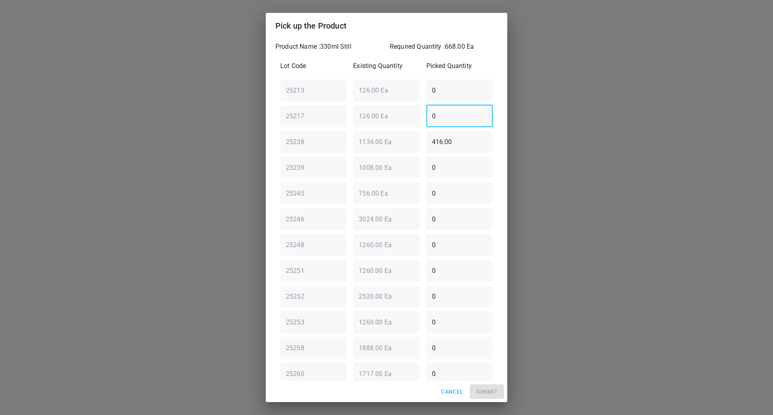
type input "0"
click at [376, 144] on div "25238 ​ 1134.00 Ea ​ 416.00 ​" at bounding box center [386, 141] width 219 height 29
type input "0"
drag, startPoint x: 450, startPoint y: 97, endPoint x: 414, endPoint y: 97, distance: 35.5
click at [423, 97] on div "0 ​" at bounding box center [459, 90] width 73 height 29
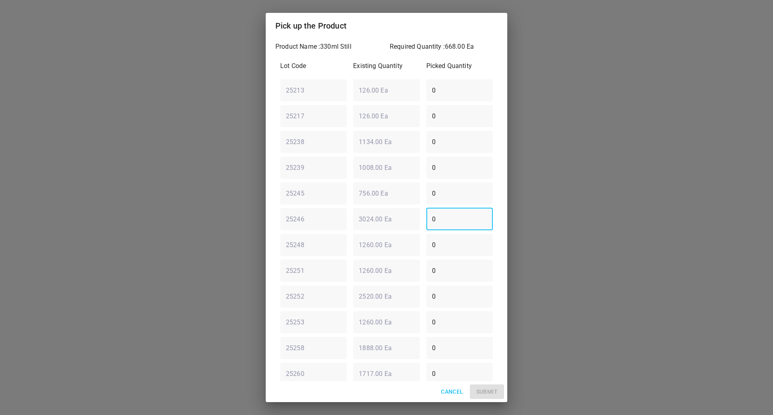
click at [399, 218] on div "25246 ​ 3024.00 Ea ​ 0 ​" at bounding box center [386, 219] width 219 height 29
type input "504"
drag, startPoint x: 453, startPoint y: 376, endPoint x: 240, endPoint y: 343, distance: 216.0
click at [324, 383] on div "Pick up the Product Product Name : 330ml Still Required Quantity : 668.00 Ea Lo…" at bounding box center [387, 207] width 242 height 389
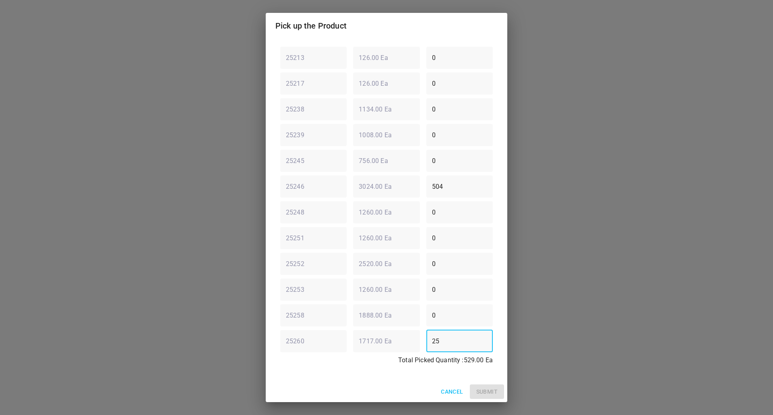
type input "2"
type input "38"
click at [406, 193] on div "25246 ​ 3024.00 Ea ​ 504 ​" at bounding box center [386, 186] width 219 height 29
type input "630"
click at [348, 383] on div "Cancel Submit" at bounding box center [387, 391] width 242 height 21
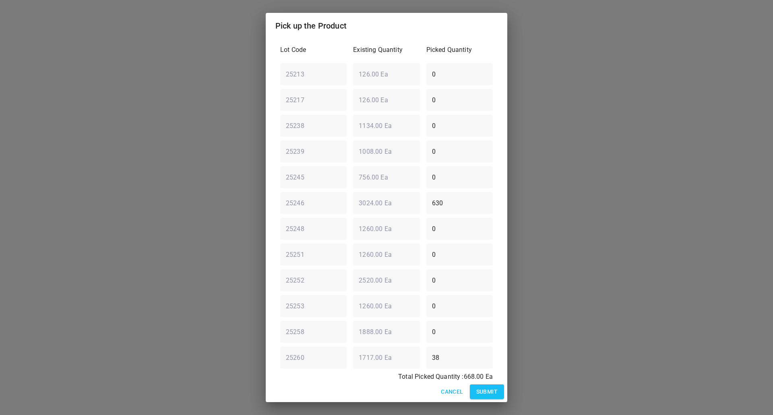
scroll to position [0, 0]
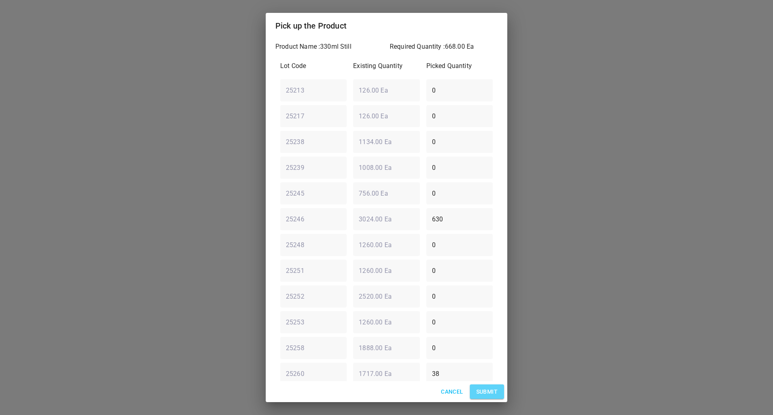
drag, startPoint x: 493, startPoint y: 385, endPoint x: 471, endPoint y: 372, distance: 26.2
click at [493, 386] on button "Submit" at bounding box center [487, 392] width 34 height 15
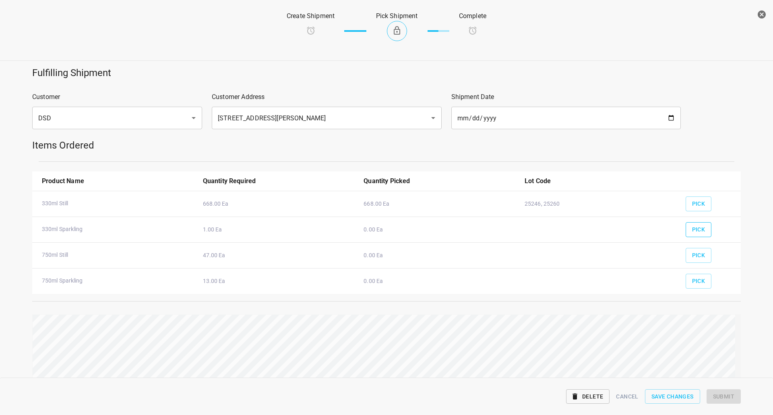
click at [694, 227] on span "Pick" at bounding box center [698, 230] width 13 height 10
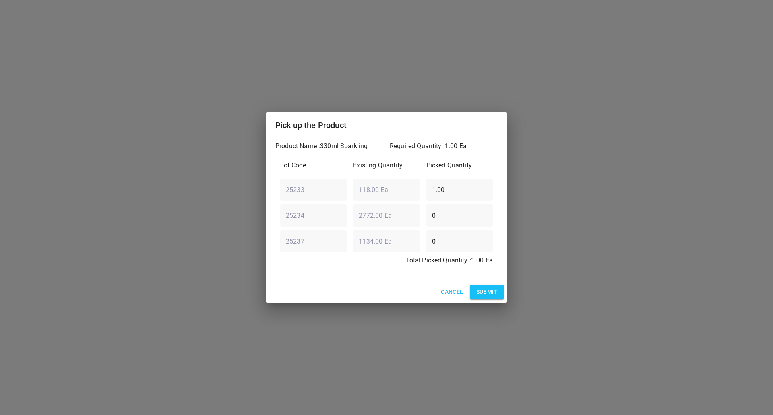
click at [485, 291] on span "Submit" at bounding box center [486, 292] width 21 height 10
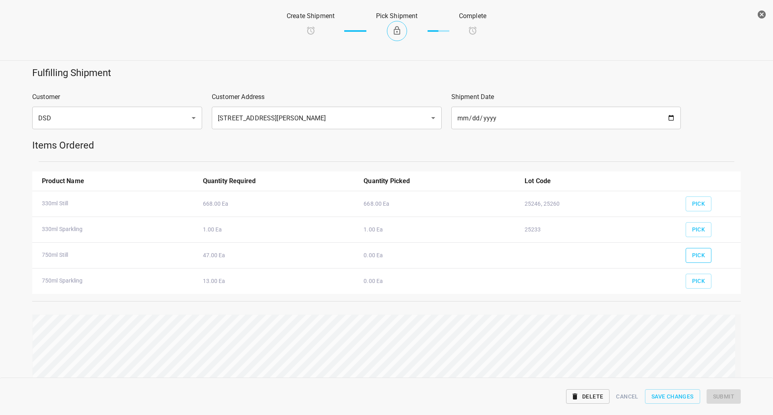
click at [692, 254] on span "Pick" at bounding box center [698, 256] width 13 height 10
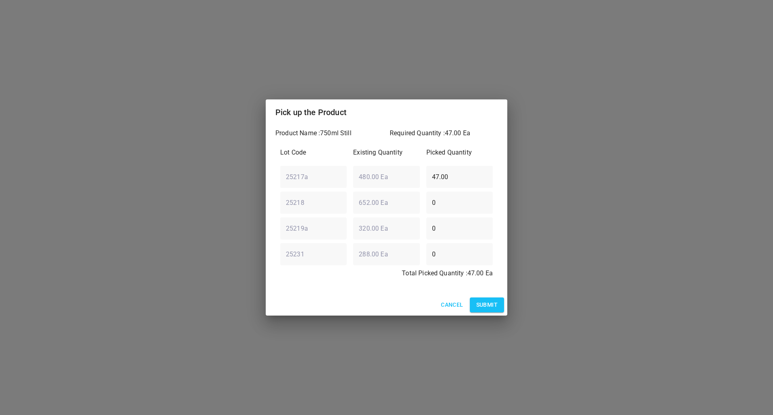
click at [293, 178] on div "25217a ​ 480.00 Ea ​ 47.00 ​" at bounding box center [386, 176] width 219 height 29
type input "0"
click at [310, 261] on div "25231 ​ 288.00 Ea ​ 0 ​" at bounding box center [386, 254] width 219 height 29
type input "47"
click at [491, 303] on span "Submit" at bounding box center [486, 305] width 21 height 10
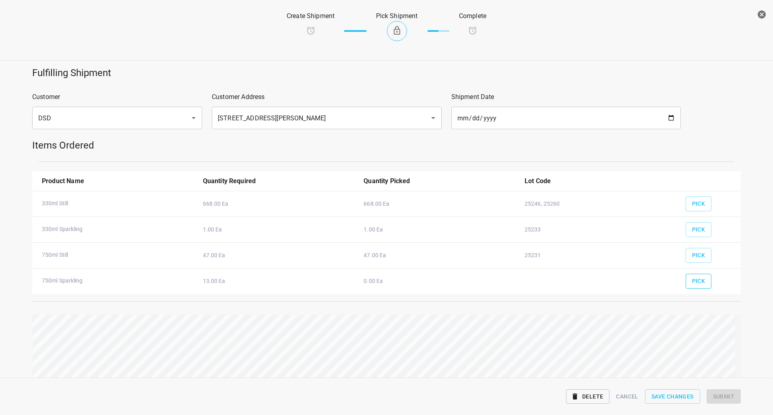
click at [694, 281] on span "Pick" at bounding box center [698, 281] width 13 height 10
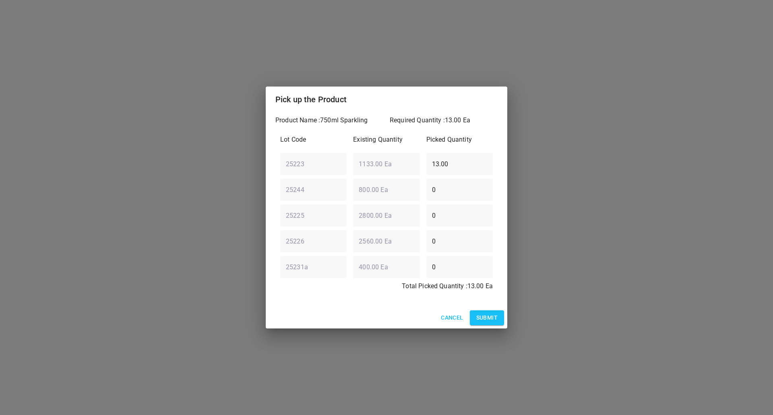
click at [297, 159] on div "25223 ​ 1133.00 Ea ​ 13.00 ​" at bounding box center [386, 163] width 219 height 29
drag, startPoint x: 454, startPoint y: 164, endPoint x: 364, endPoint y: 174, distance: 91.2
click at [368, 176] on div "Lot Code Existing Quantity Picked Quantity 25223 ​ 1133.00 Ea ​ 10 ​ 25244 ​ 80…" at bounding box center [386, 215] width 222 height 171
type input "13"
click at [494, 321] on span "Submit" at bounding box center [486, 318] width 21 height 10
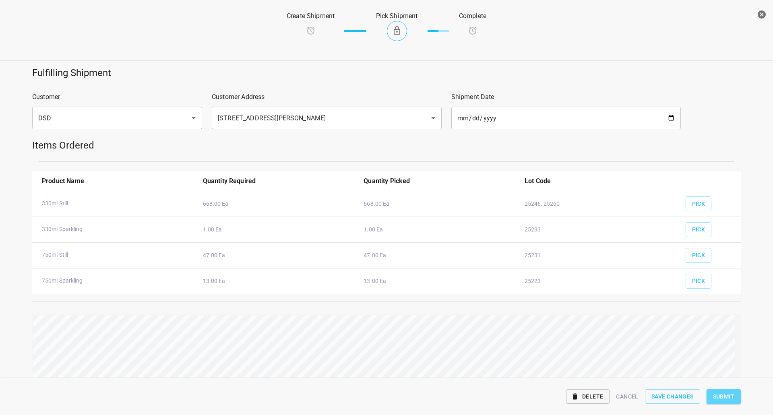
drag, startPoint x: 730, startPoint y: 392, endPoint x: 708, endPoint y: 409, distance: 28.2
click at [724, 398] on span "Submit" at bounding box center [723, 397] width 21 height 10
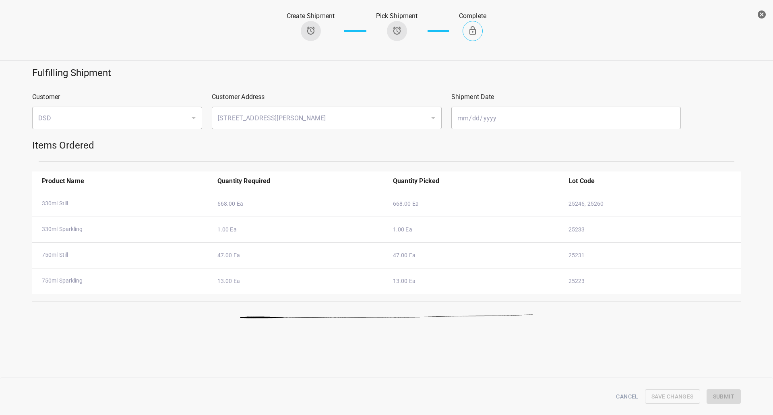
click at [763, 14] on icon "button" at bounding box center [762, 15] width 10 height 10
